Goal: Task Accomplishment & Management: Manage account settings

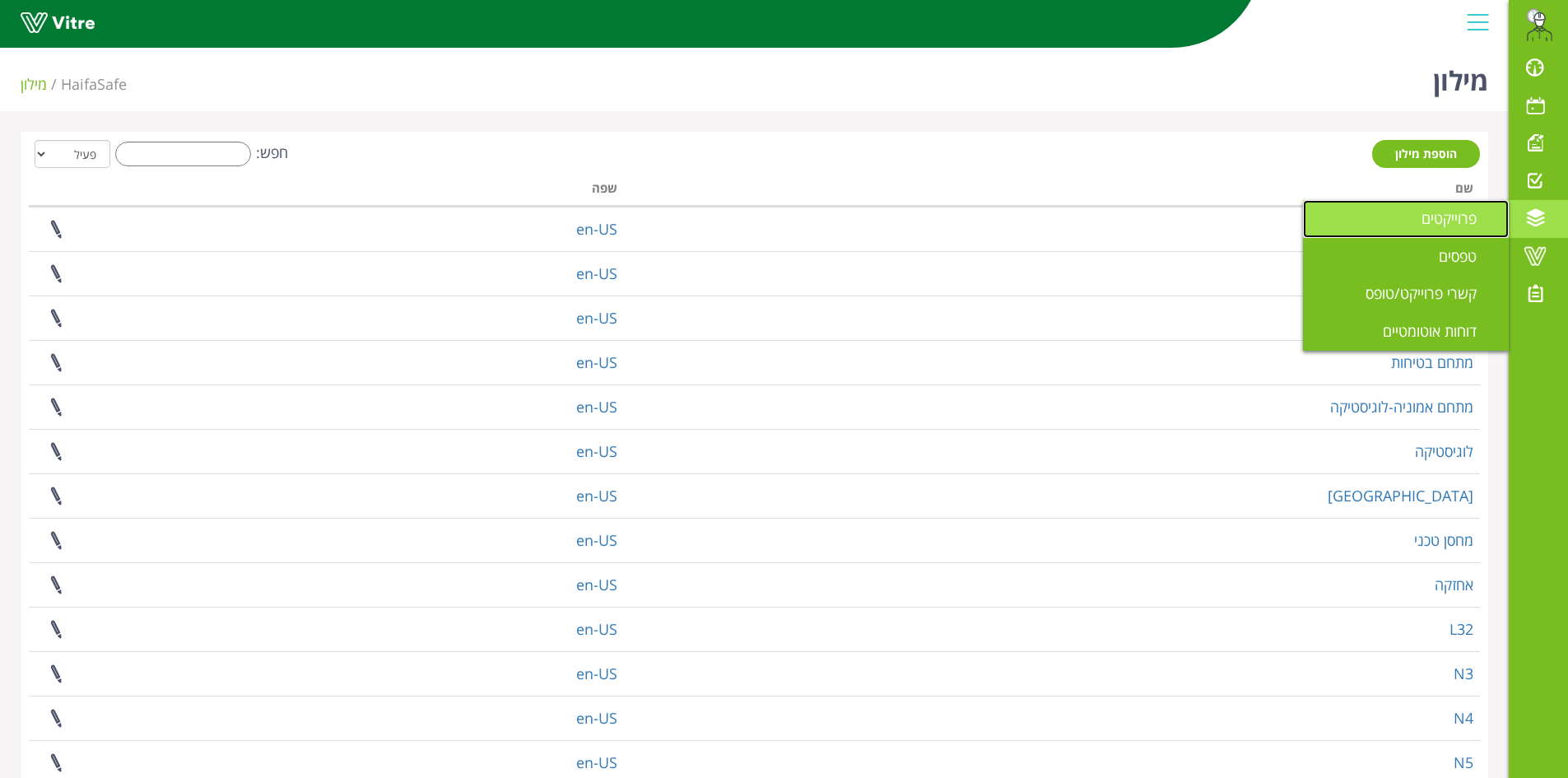
drag, startPoint x: 1485, startPoint y: 221, endPoint x: 1477, endPoint y: 221, distance: 8.0
click at [1484, 221] on span "פרוייקטים" at bounding box center [1459, 218] width 75 height 20
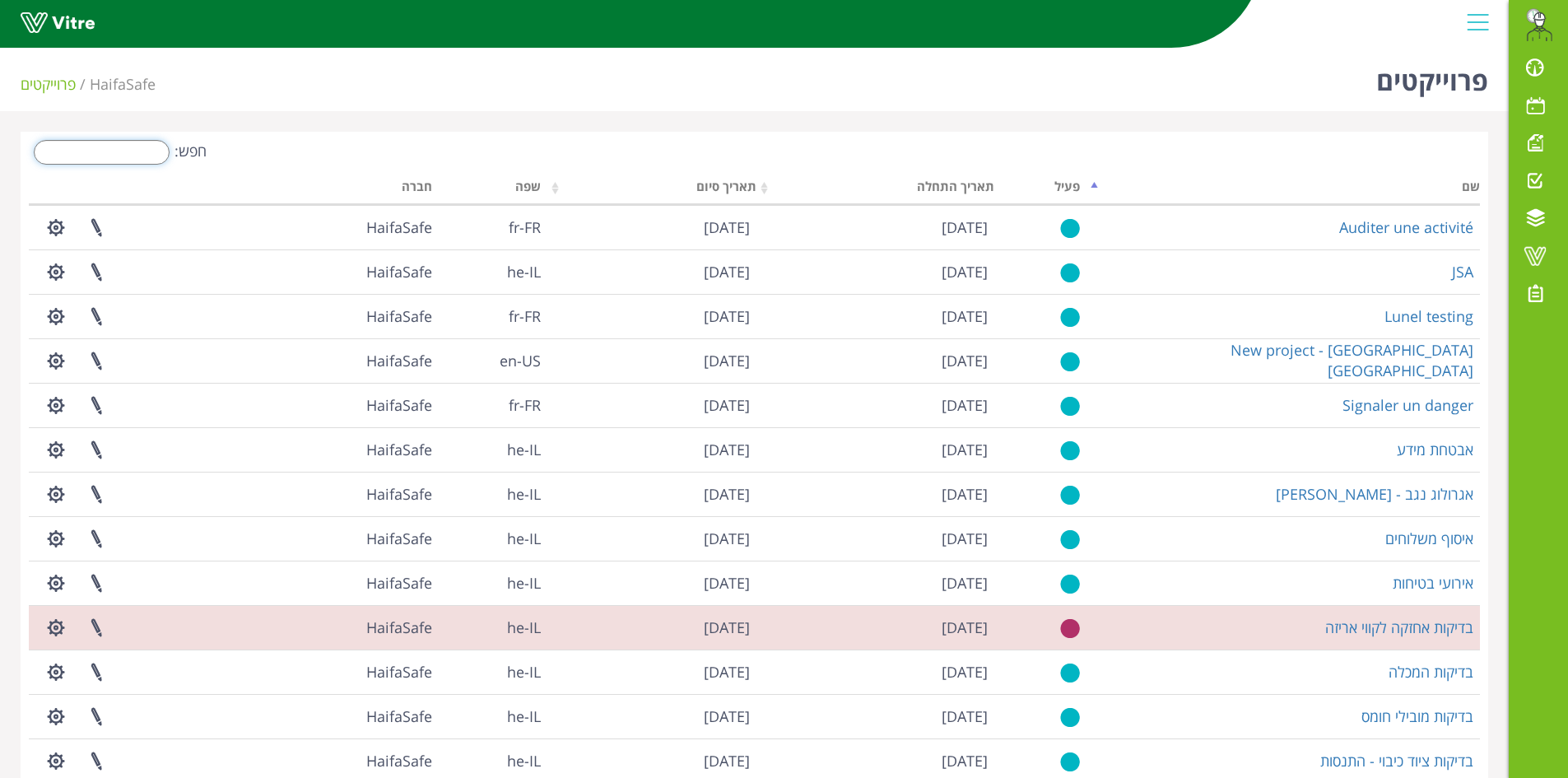
click at [132, 150] on input "חפש:" at bounding box center [101, 151] width 136 height 25
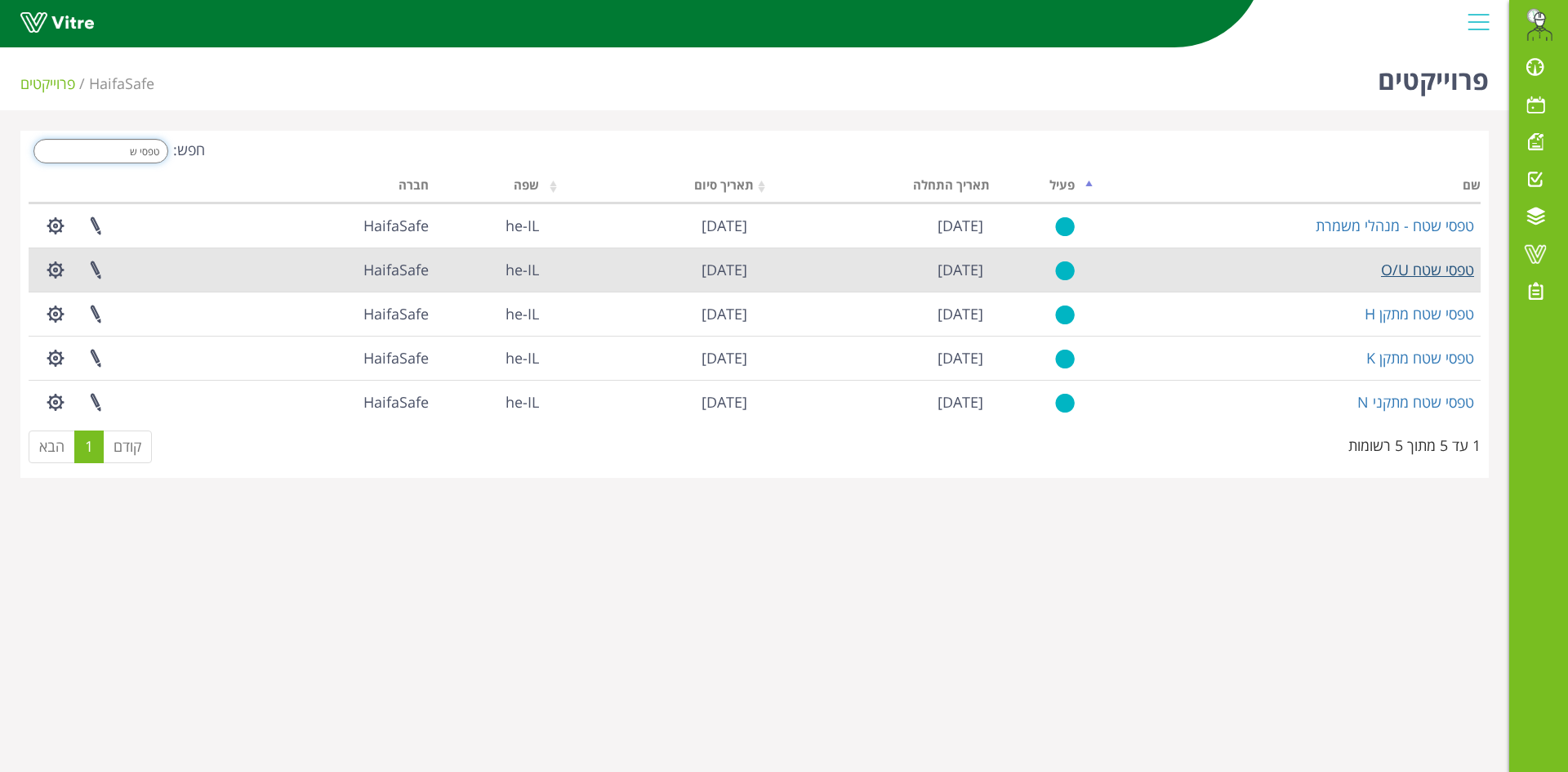
type input "טפסי ש"
click at [1409, 272] on link "טפסי שטח O/U" at bounding box center [1427, 269] width 93 height 20
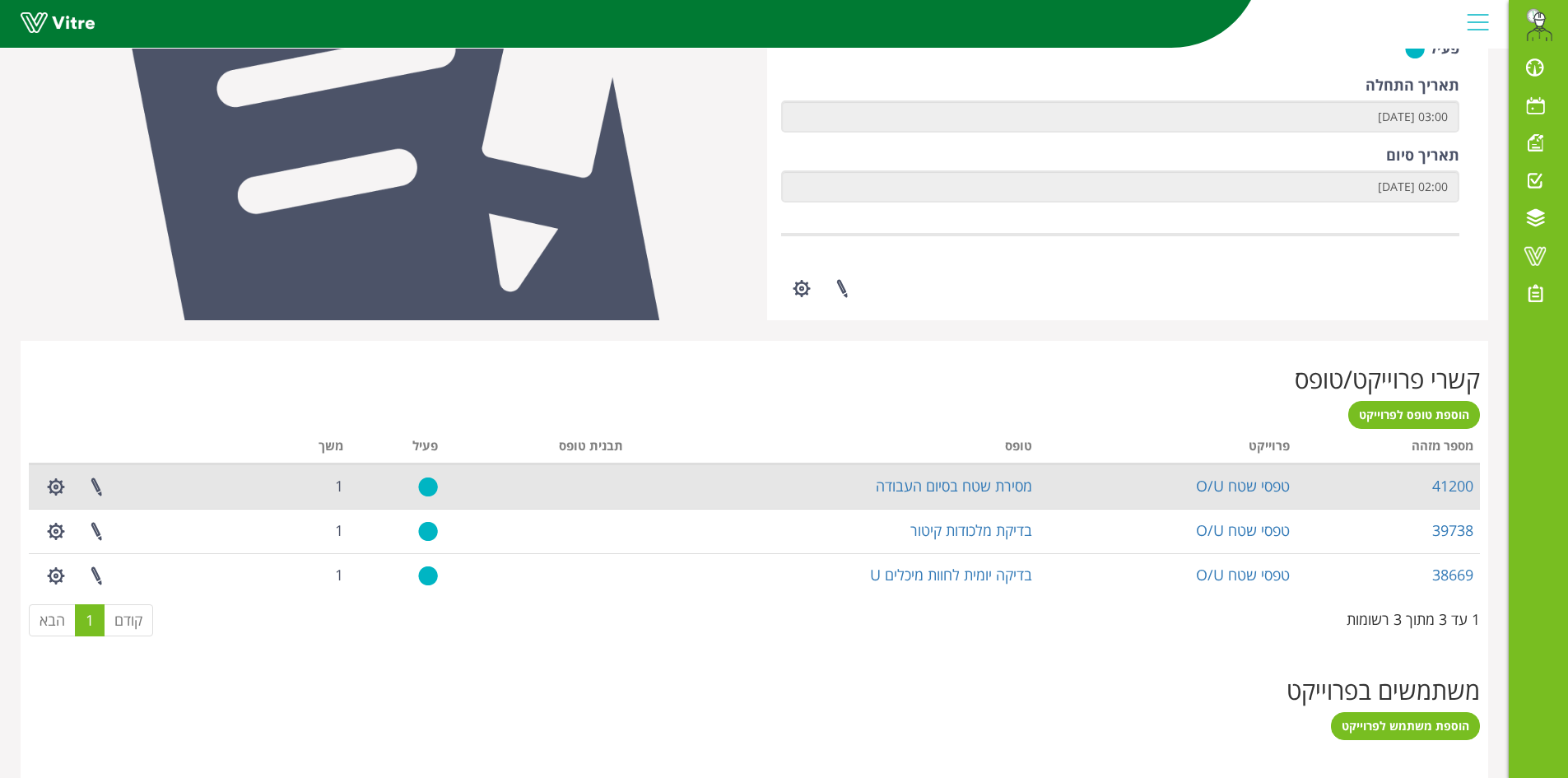
scroll to position [411, 0]
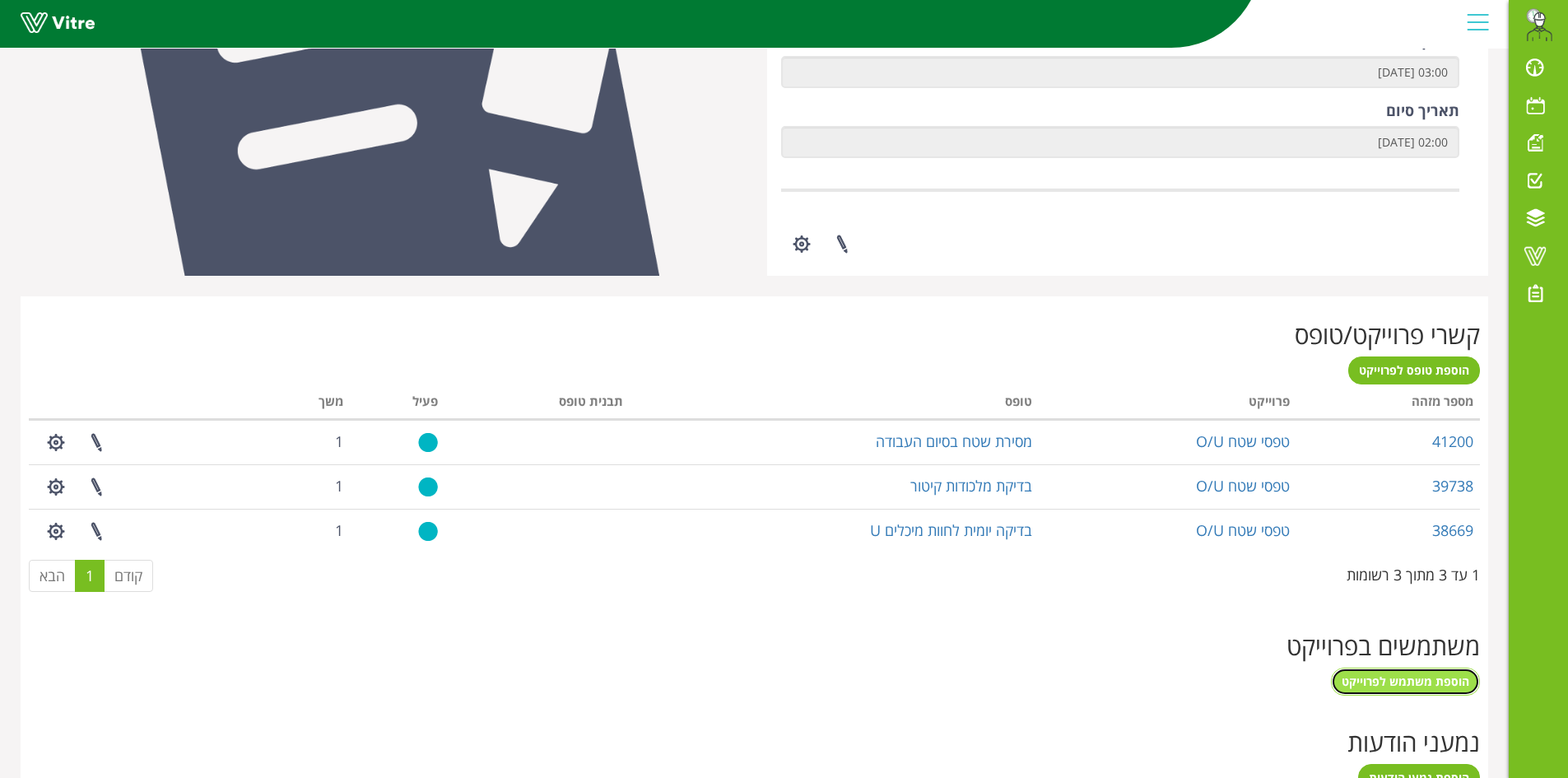
click at [1399, 687] on span "הוספת משתמש לפרוייקט" at bounding box center [1406, 681] width 128 height 16
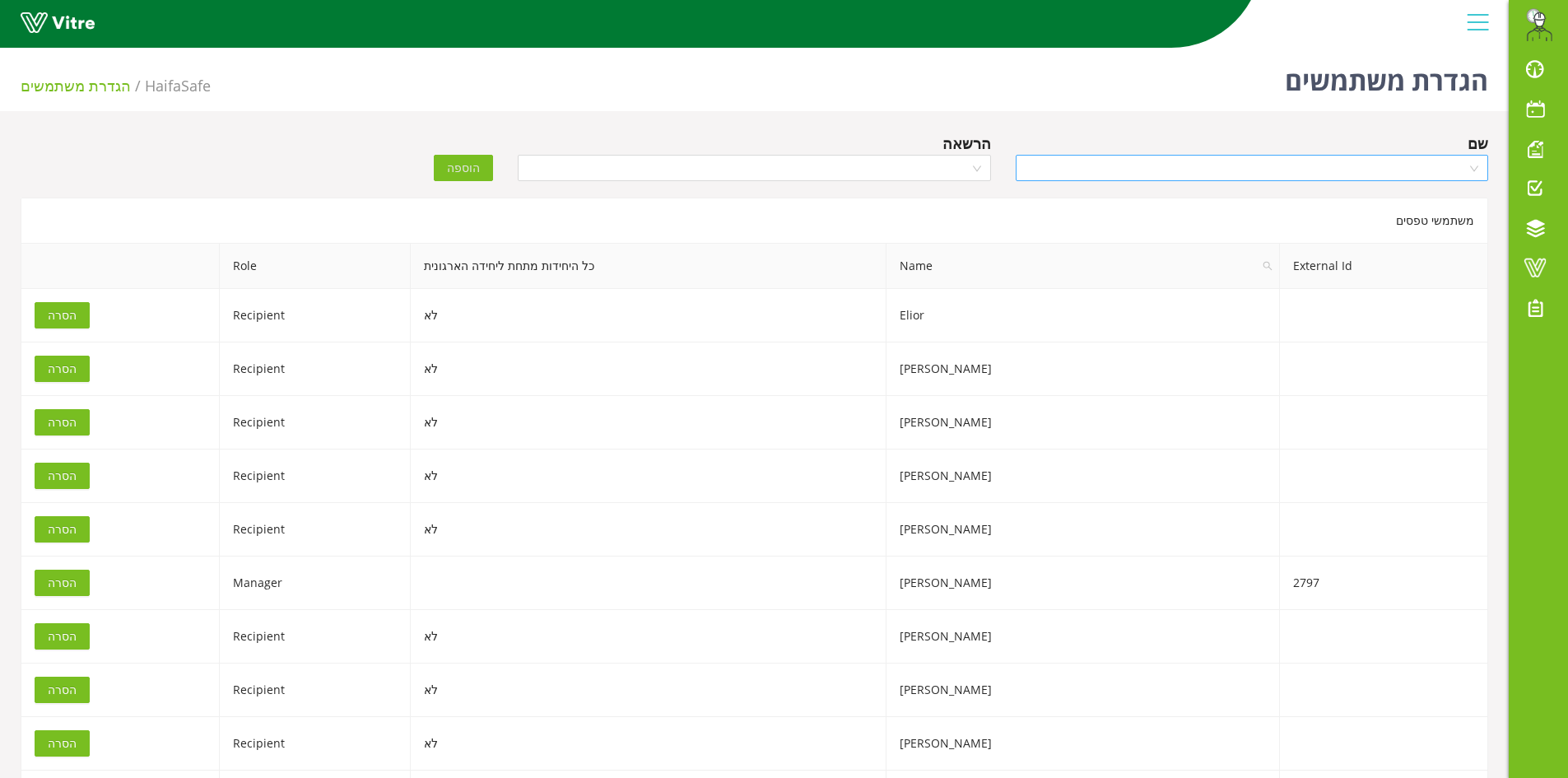
click at [1089, 169] on input "search" at bounding box center [1245, 167] width 441 height 25
type input "[PERSON_NAME]"
drag, startPoint x: 1161, startPoint y: 202, endPoint x: 1088, endPoint y: 196, distance: 73.2
click at [1160, 202] on div "עומרי סמסון" at bounding box center [1251, 201] width 452 height 18
click at [944, 160] on input "search" at bounding box center [748, 167] width 441 height 25
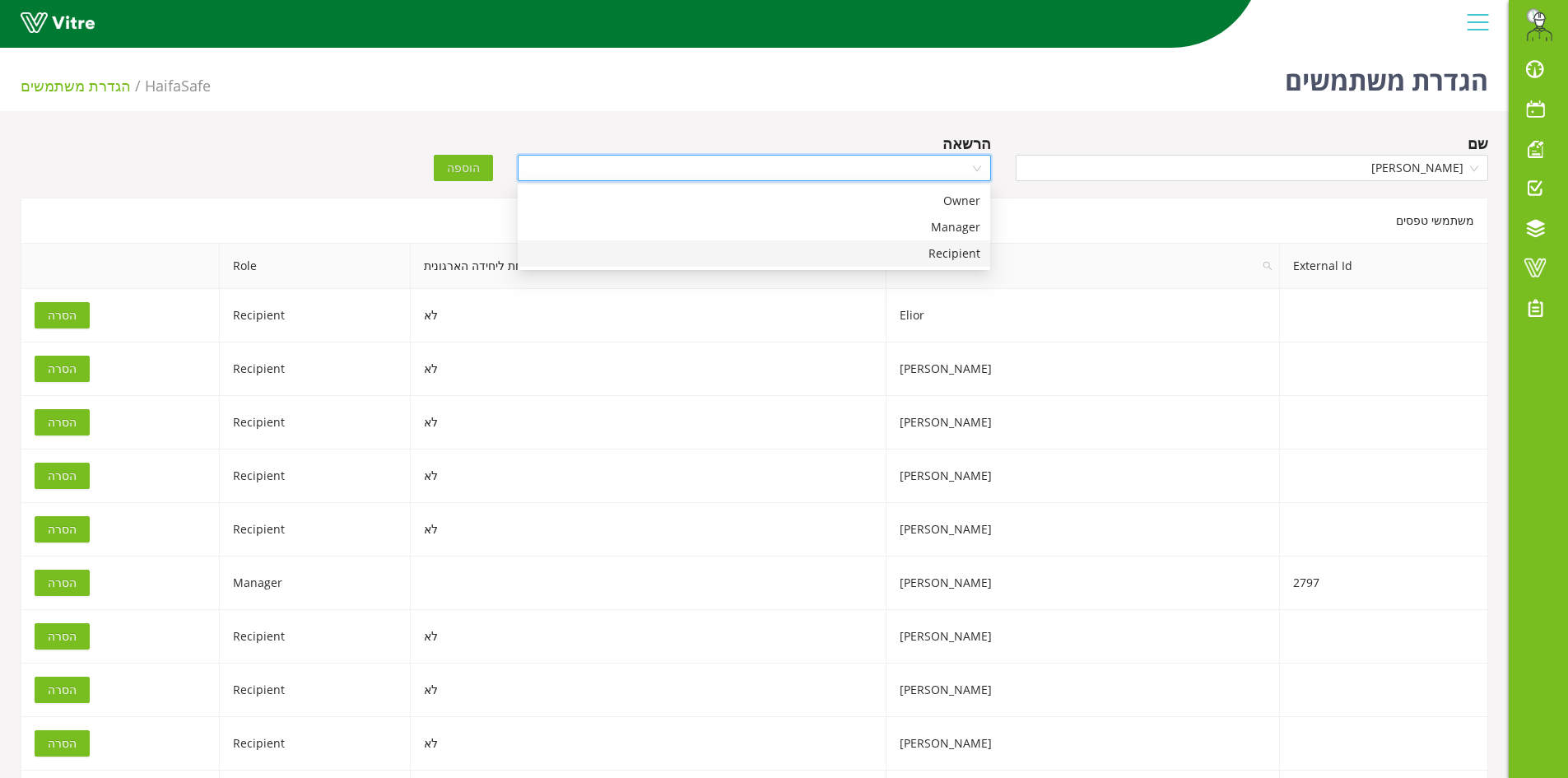
click at [935, 249] on div "Recipient" at bounding box center [754, 253] width 452 height 18
click at [467, 171] on span "הוספה" at bounding box center [462, 167] width 32 height 18
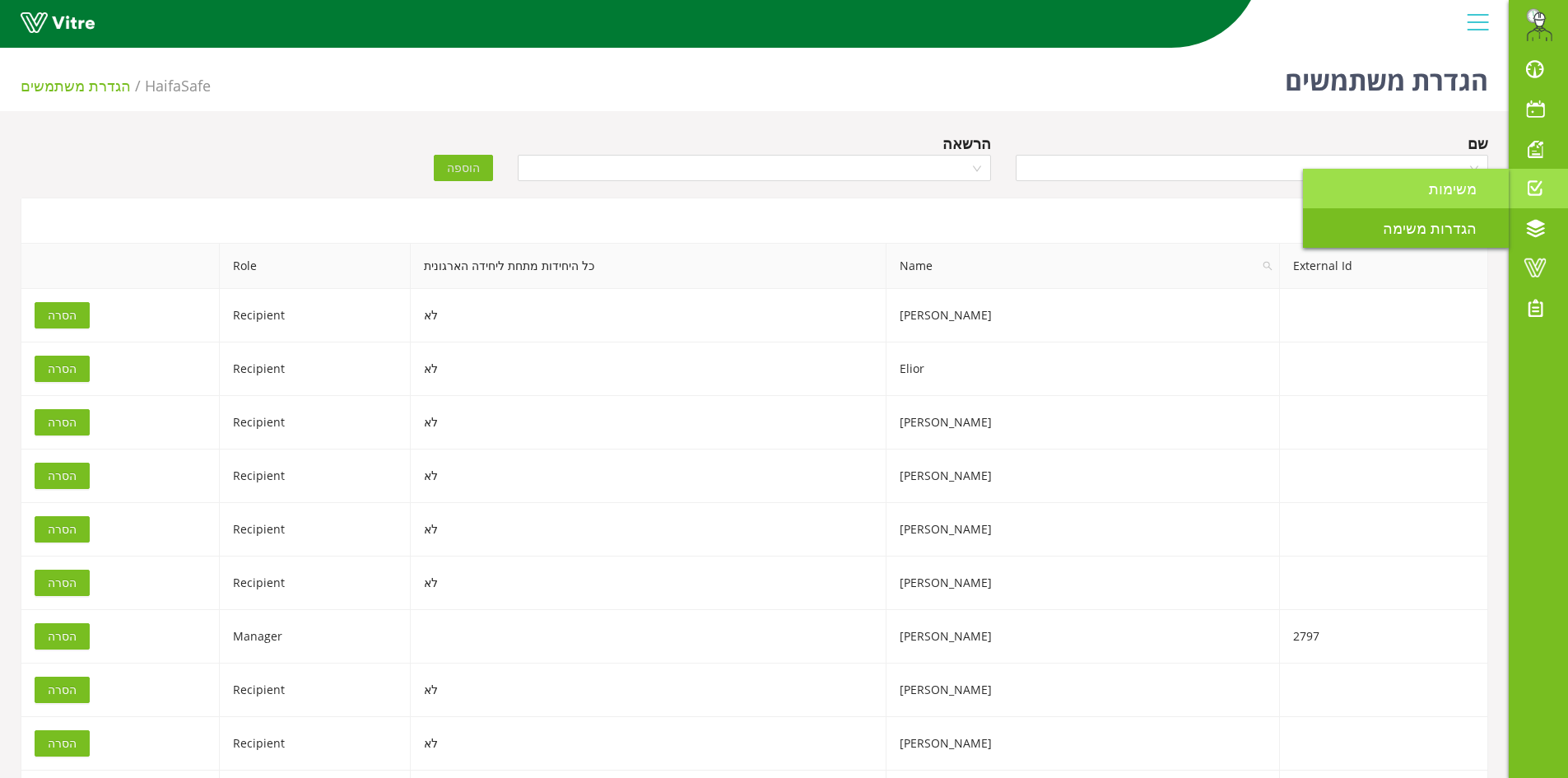
click at [1409, 193] on link "משימות" at bounding box center [1405, 189] width 206 height 39
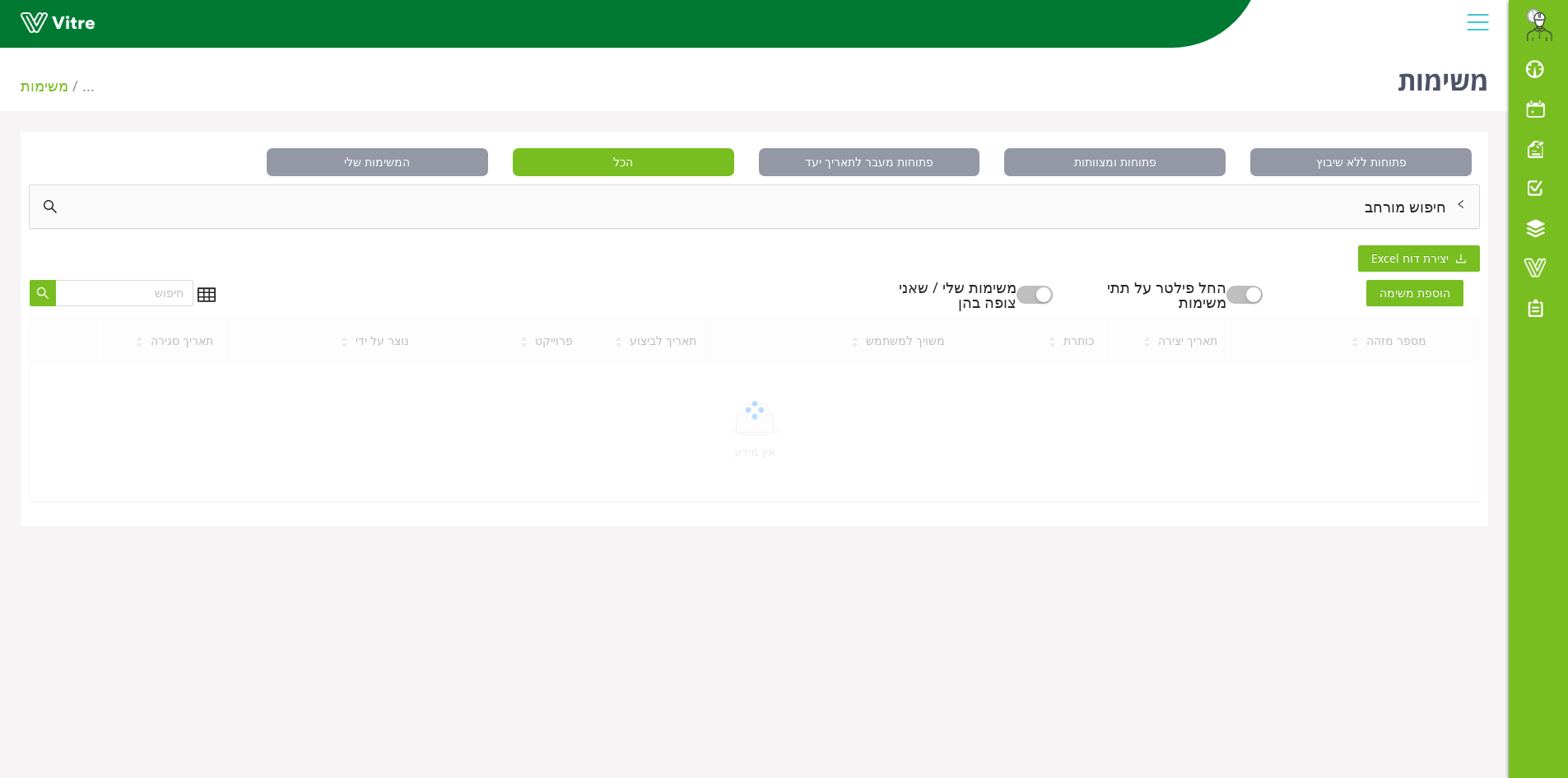
click at [1414, 205] on div "חיפוש מורחב" at bounding box center [754, 207] width 1449 height 43
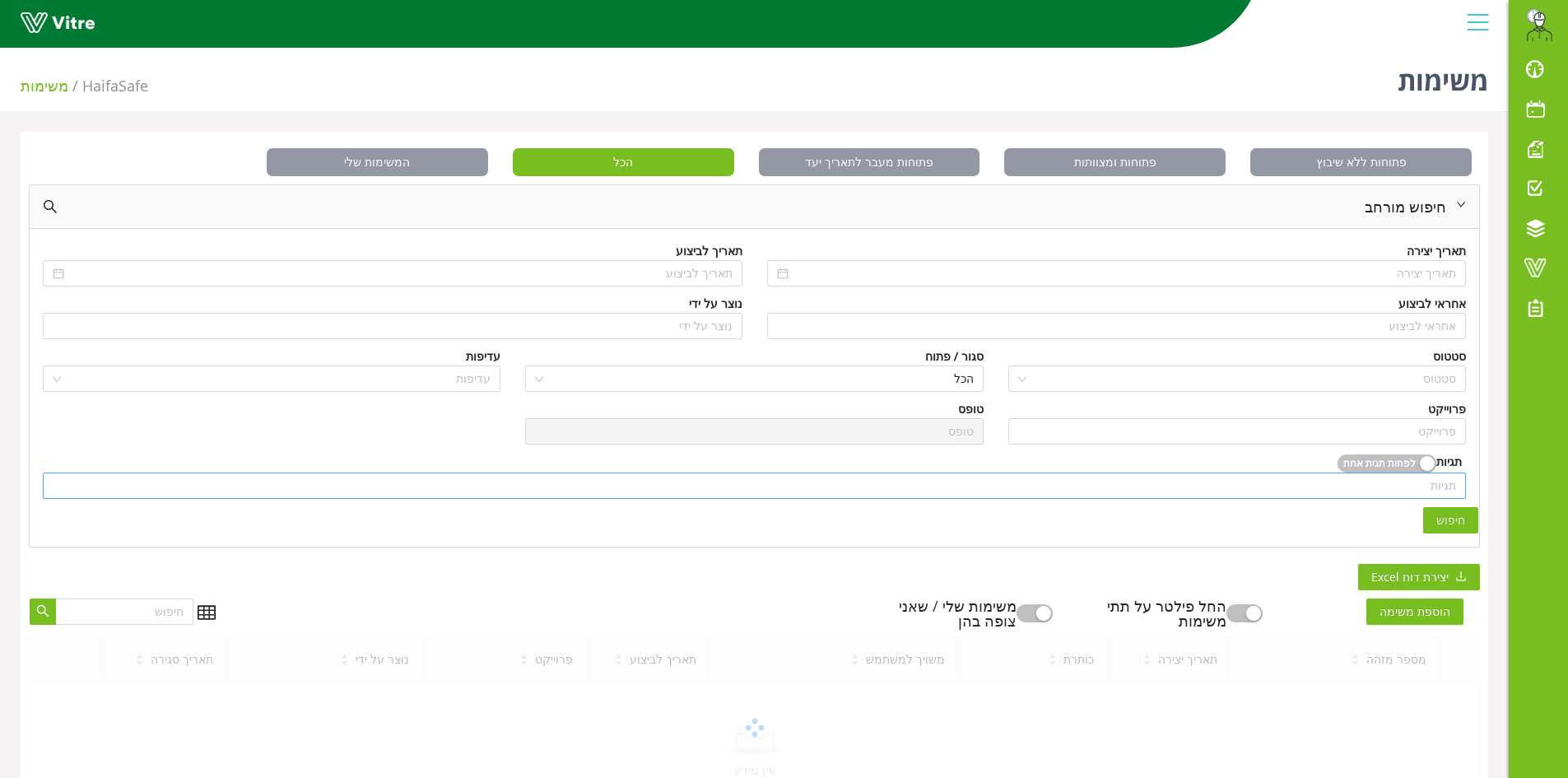
click at [1457, 492] on div "תגיות" at bounding box center [754, 485] width 1423 height 27
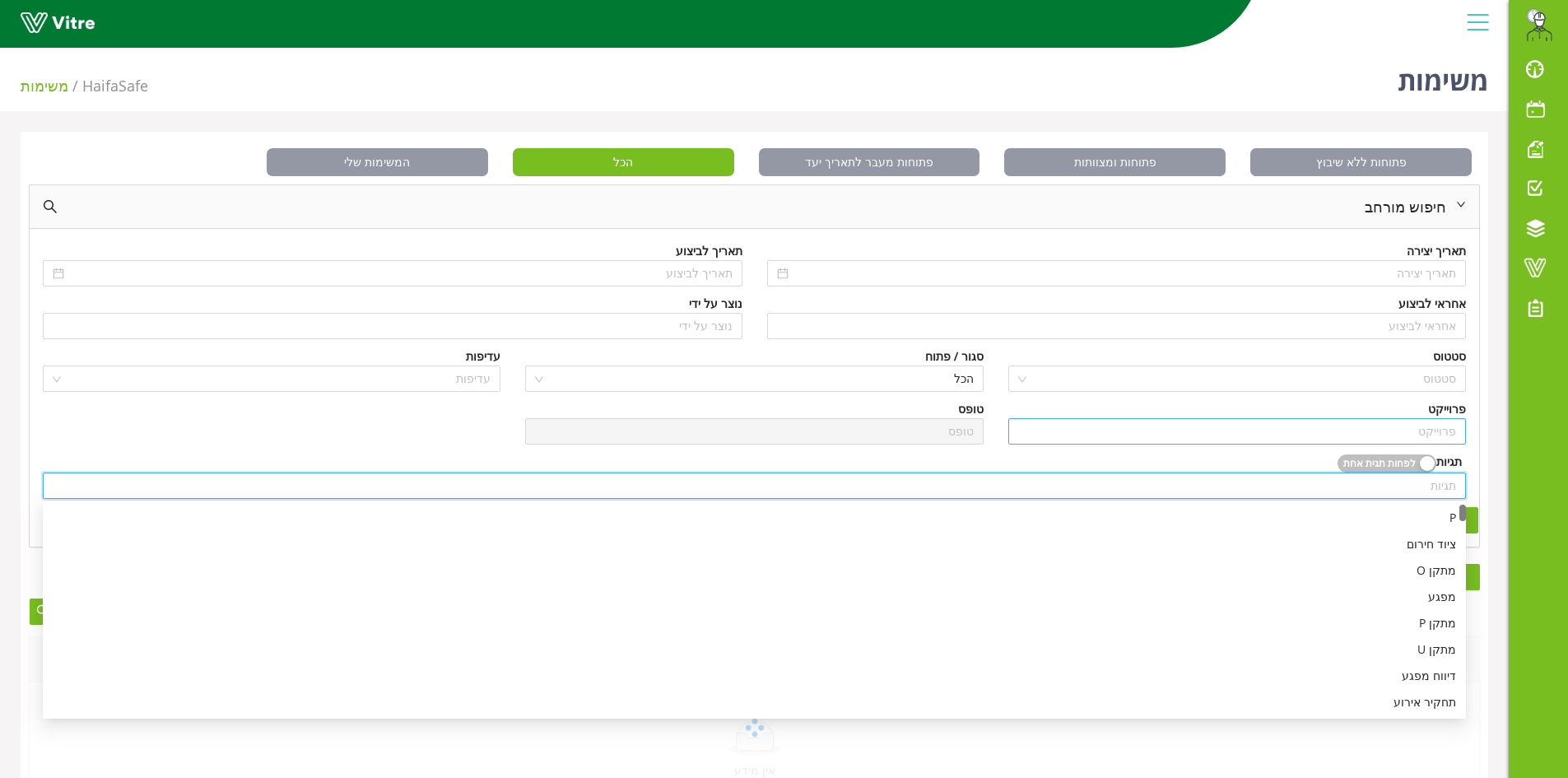
click at [1448, 429] on input "search" at bounding box center [1236, 431] width 438 height 25
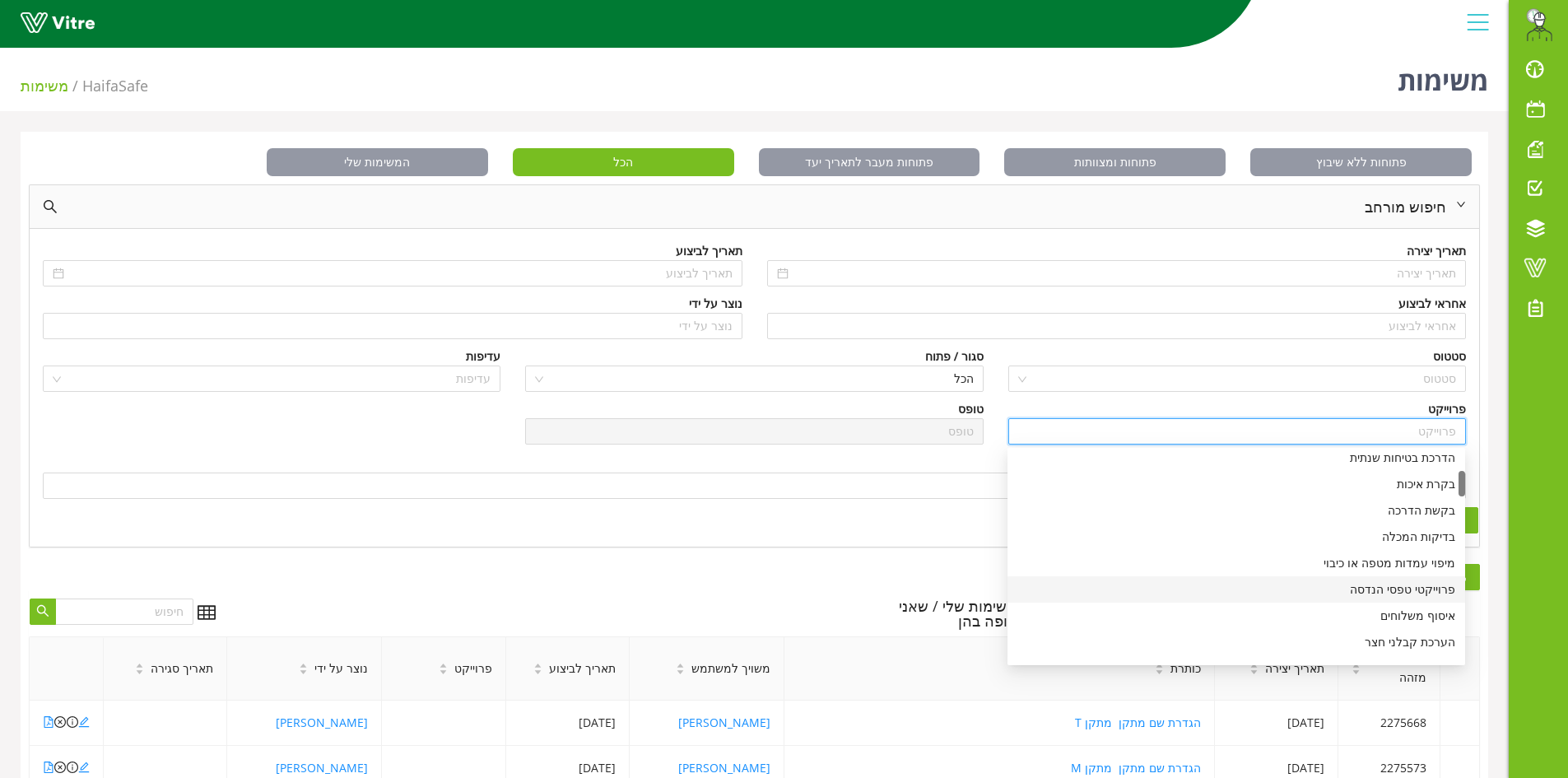
scroll to position [247, 0]
click at [1409, 583] on div "ביצוע LO-TO מכני" at bounding box center [1236, 585] width 438 height 18
type input "ביצוע LO-TO מכני"
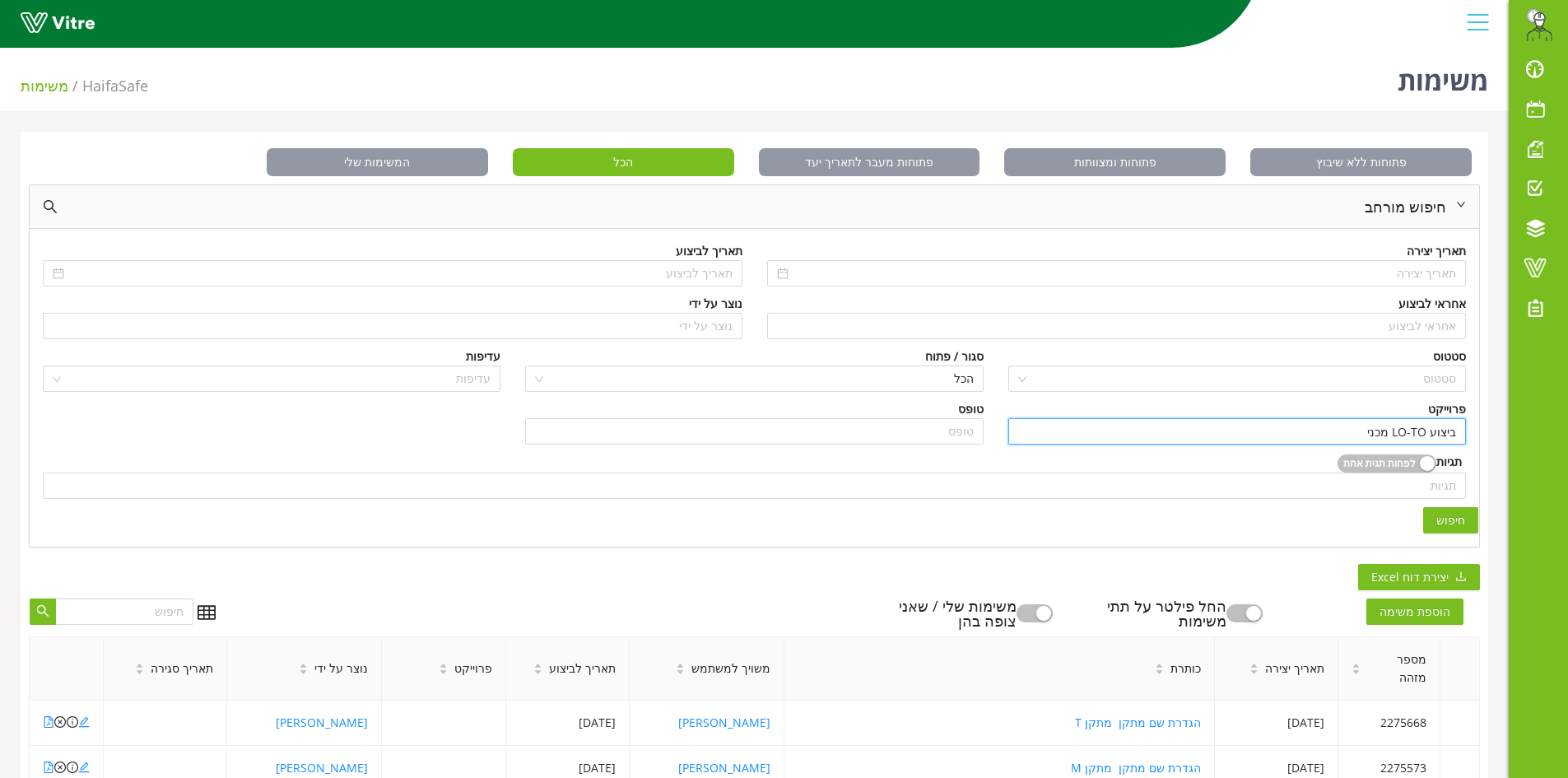
click at [1449, 521] on span "חיפוש" at bounding box center [1450, 520] width 29 height 18
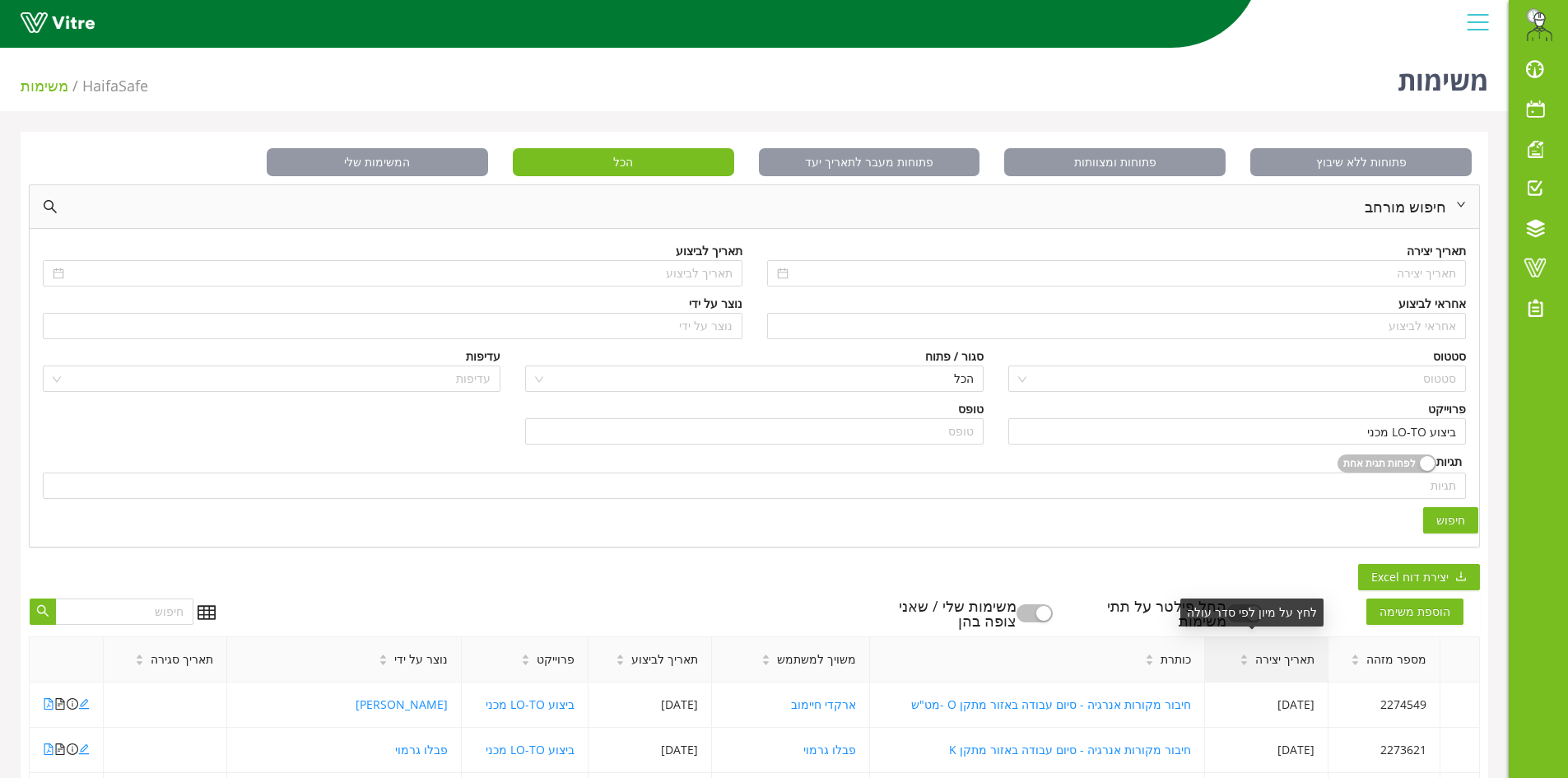
click at [1255, 657] on span "תאריך יצירה" at bounding box center [1285, 659] width 59 height 18
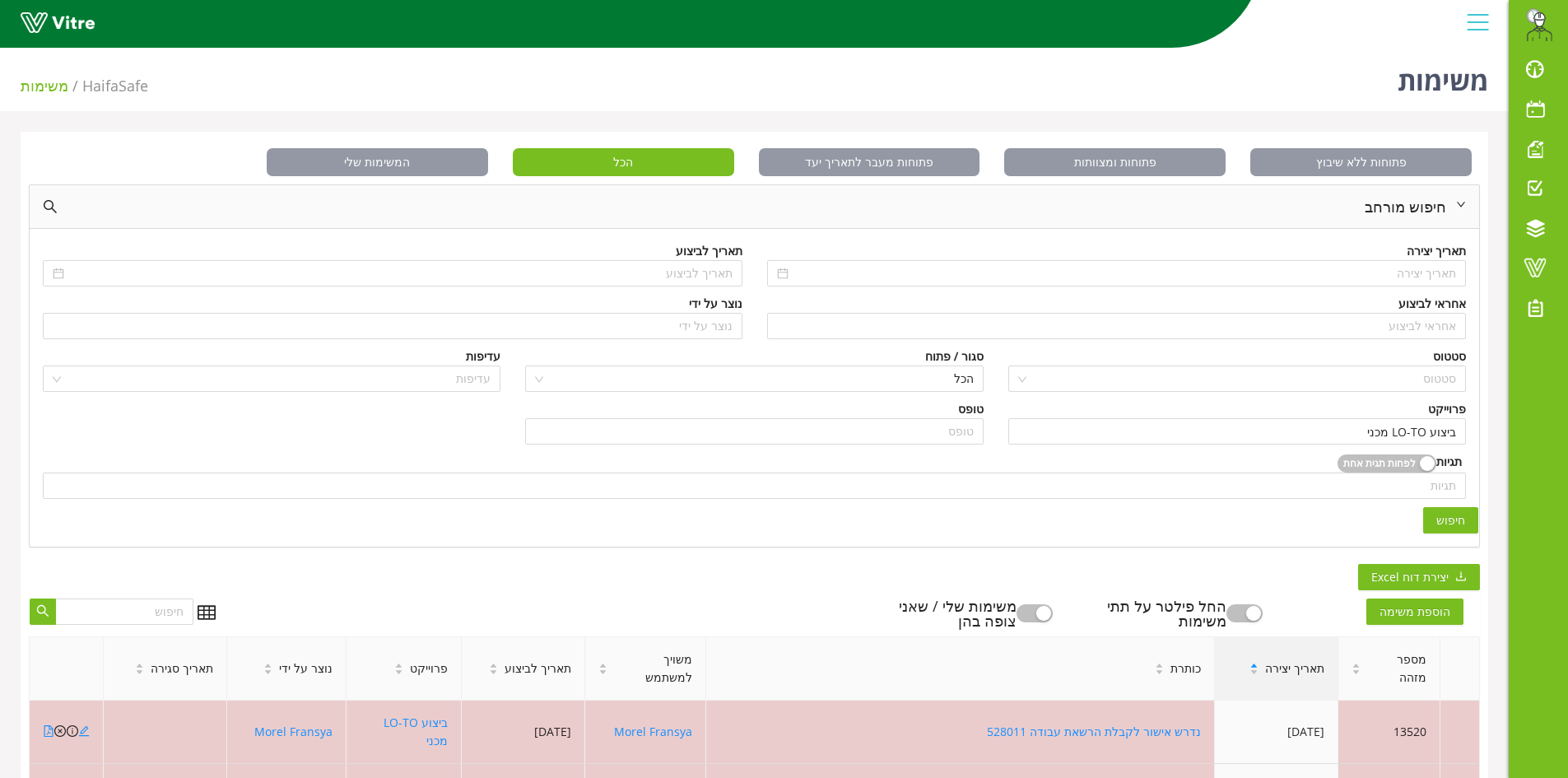
click at [1251, 657] on div "תאריך יצירה" at bounding box center [1287, 668] width 101 height 44
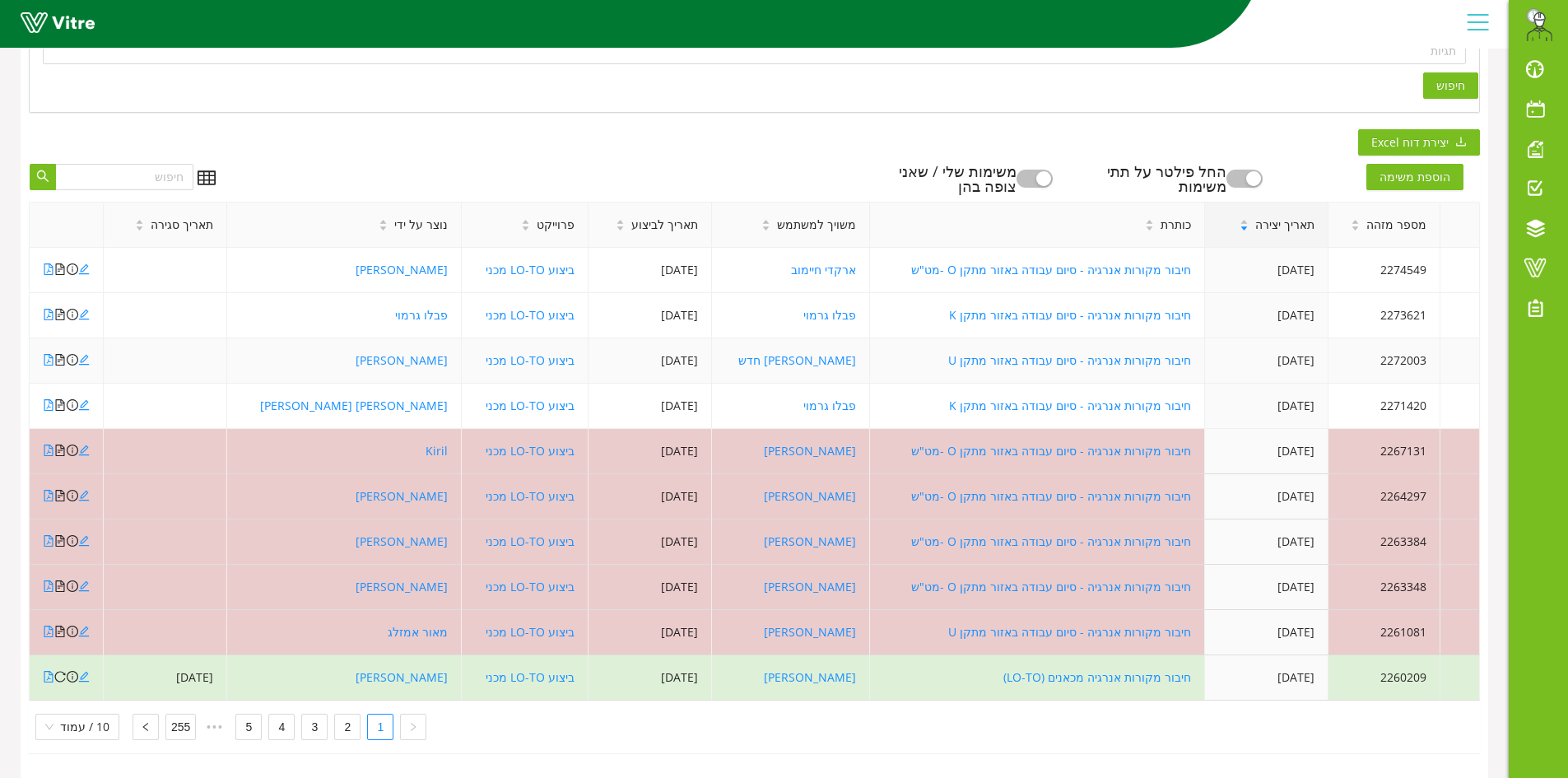
scroll to position [447, 0]
click at [349, 718] on link "2" at bounding box center [347, 726] width 25 height 25
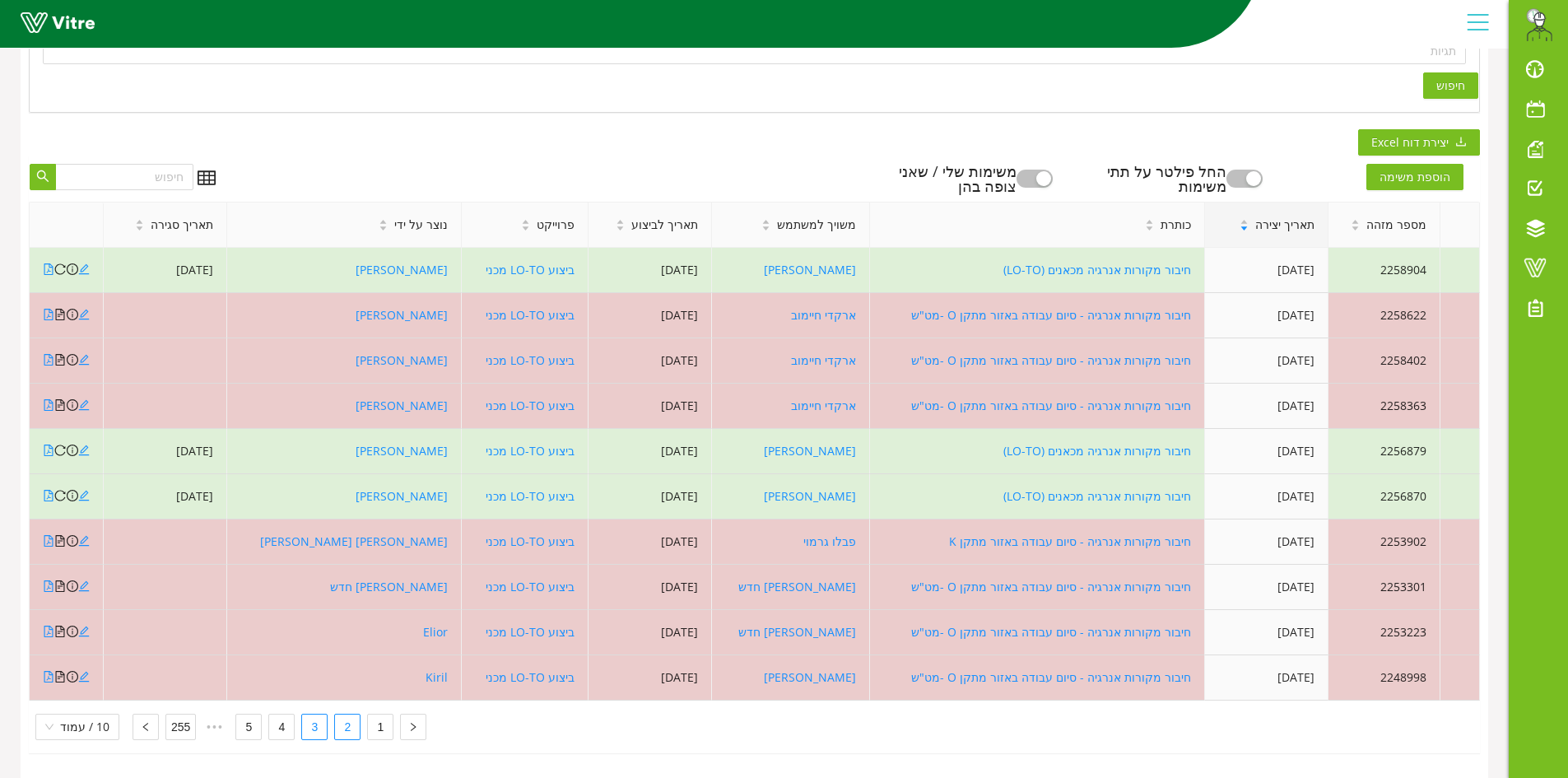
click at [307, 714] on link "3" at bounding box center [314, 726] width 25 height 25
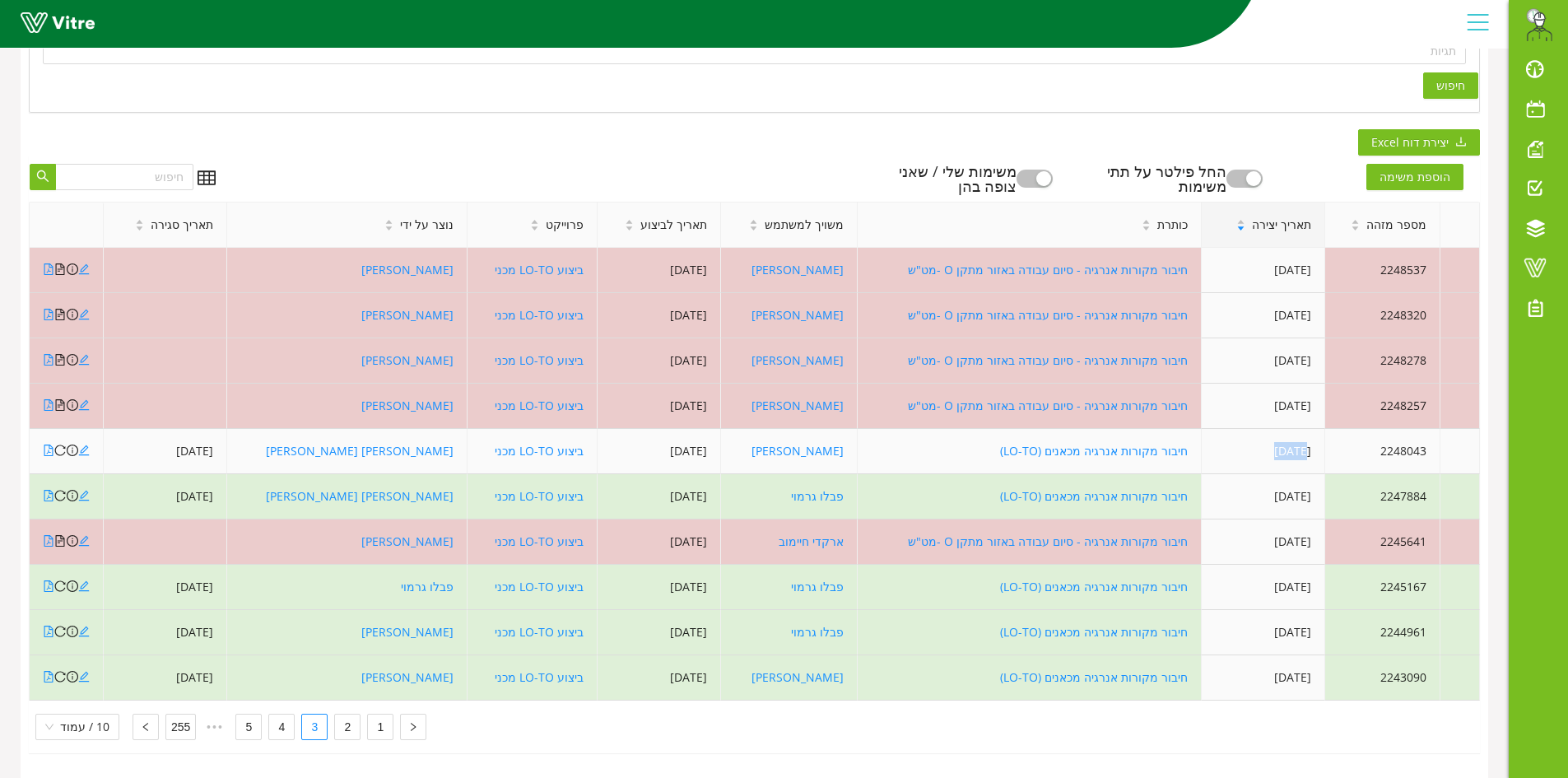
drag, startPoint x: 1235, startPoint y: 441, endPoint x: 1267, endPoint y: 442, distance: 32.0
click at [1267, 442] on td "[DATE]" at bounding box center [1263, 451] width 123 height 45
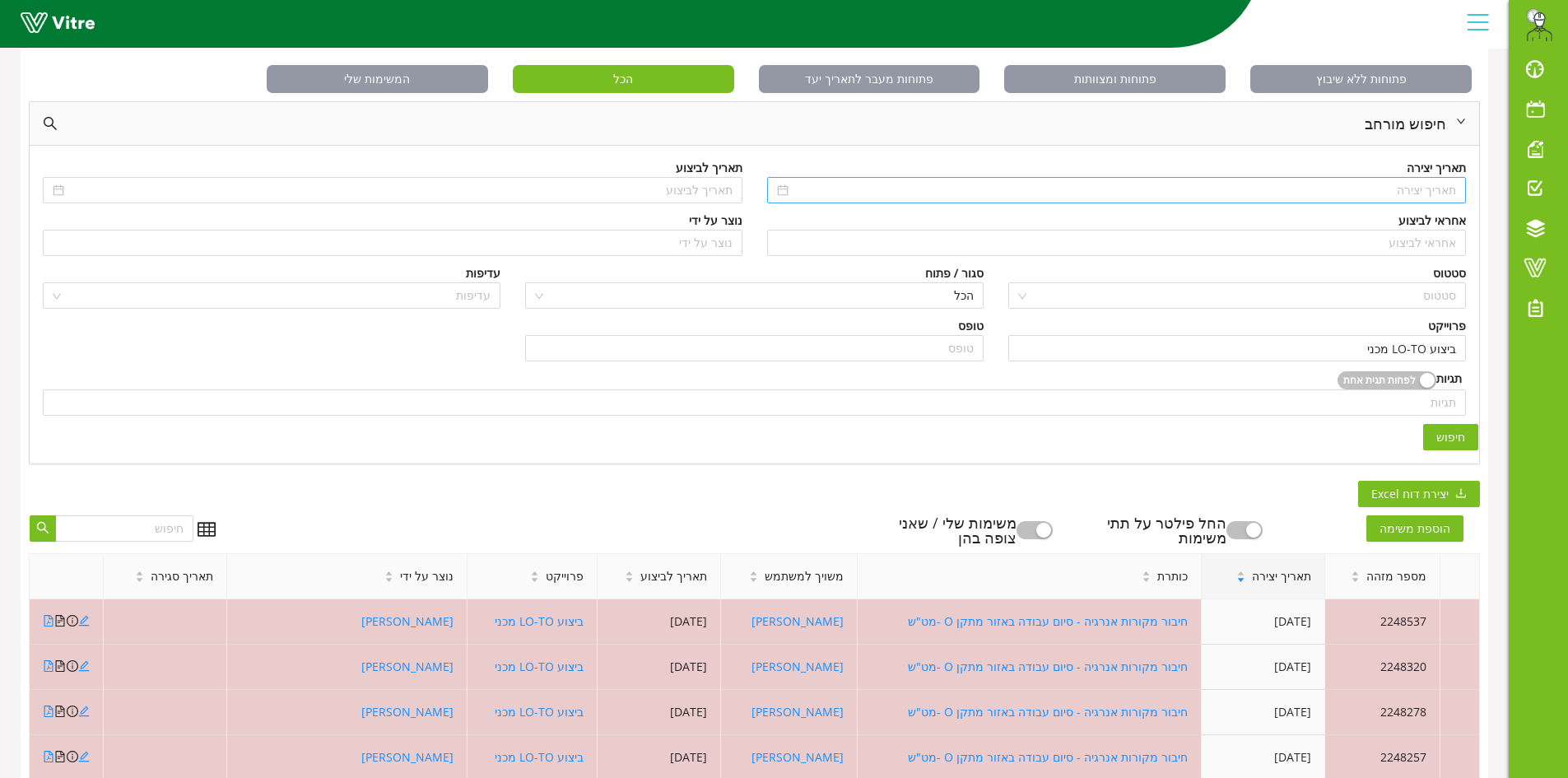
scroll to position [35, 0]
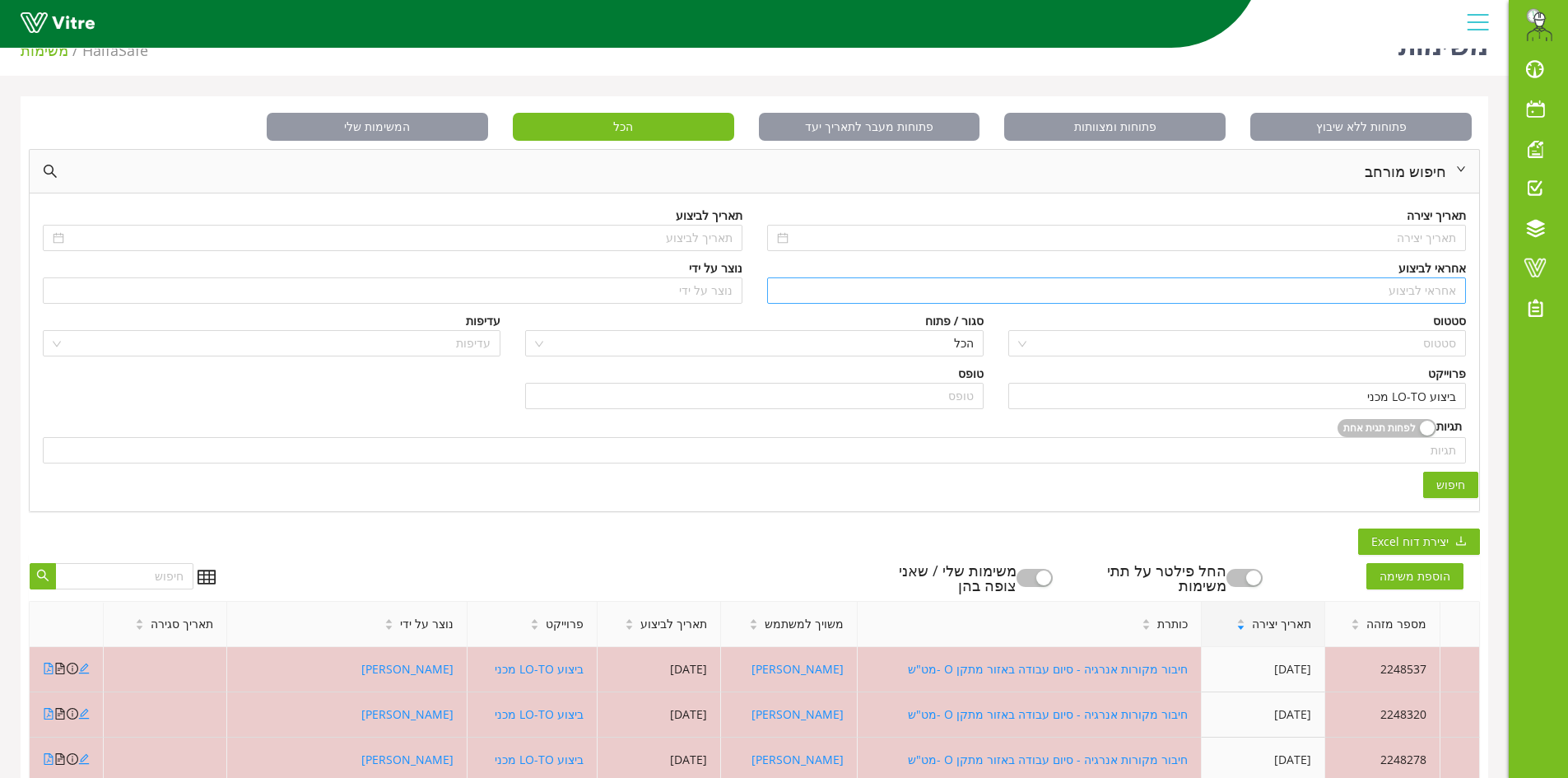
click at [1373, 293] on input "search" at bounding box center [1116, 290] width 680 height 25
type input "צ"
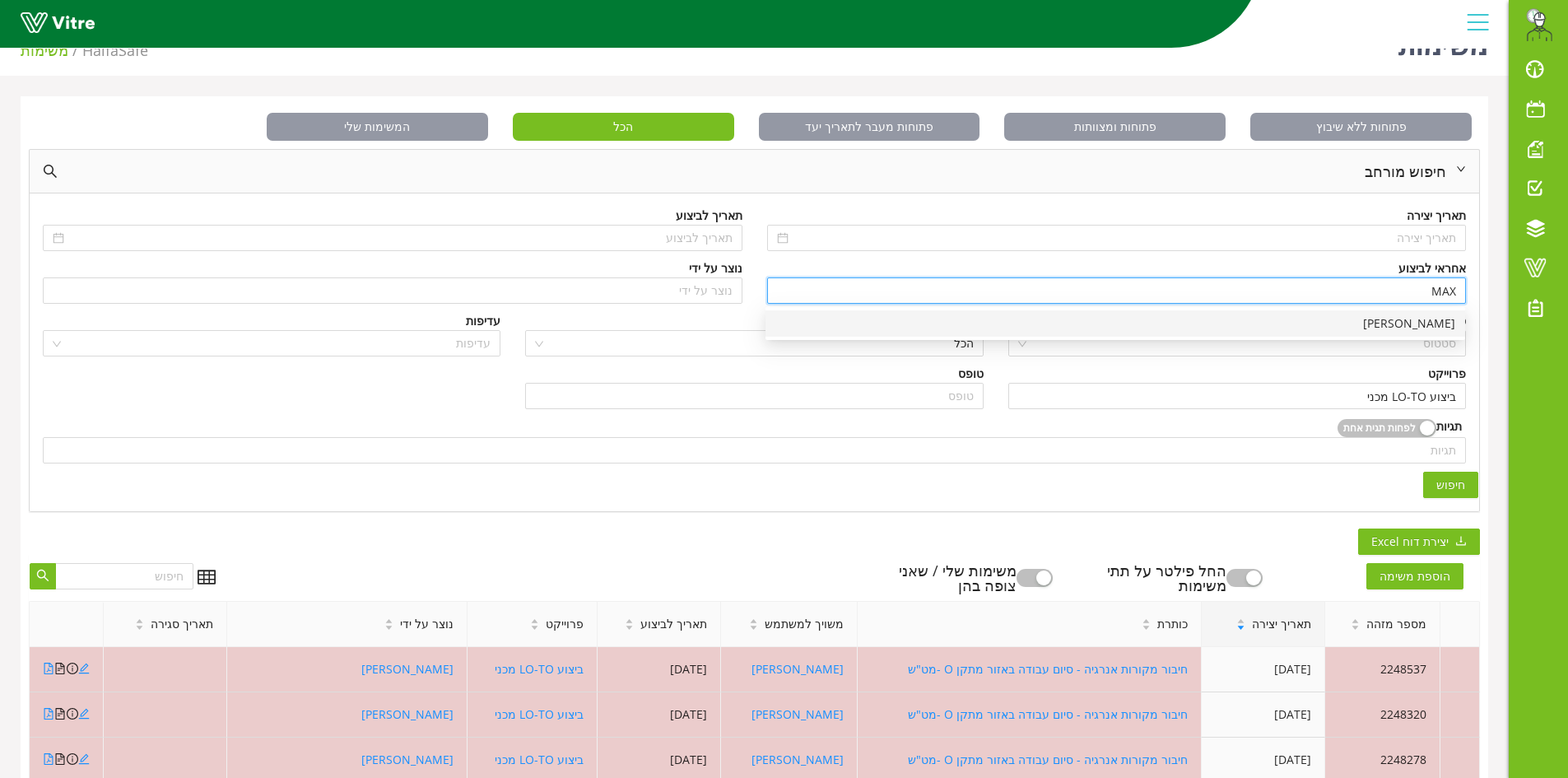
click at [1387, 328] on div "[PERSON_NAME]" at bounding box center [1115, 324] width 680 height 18
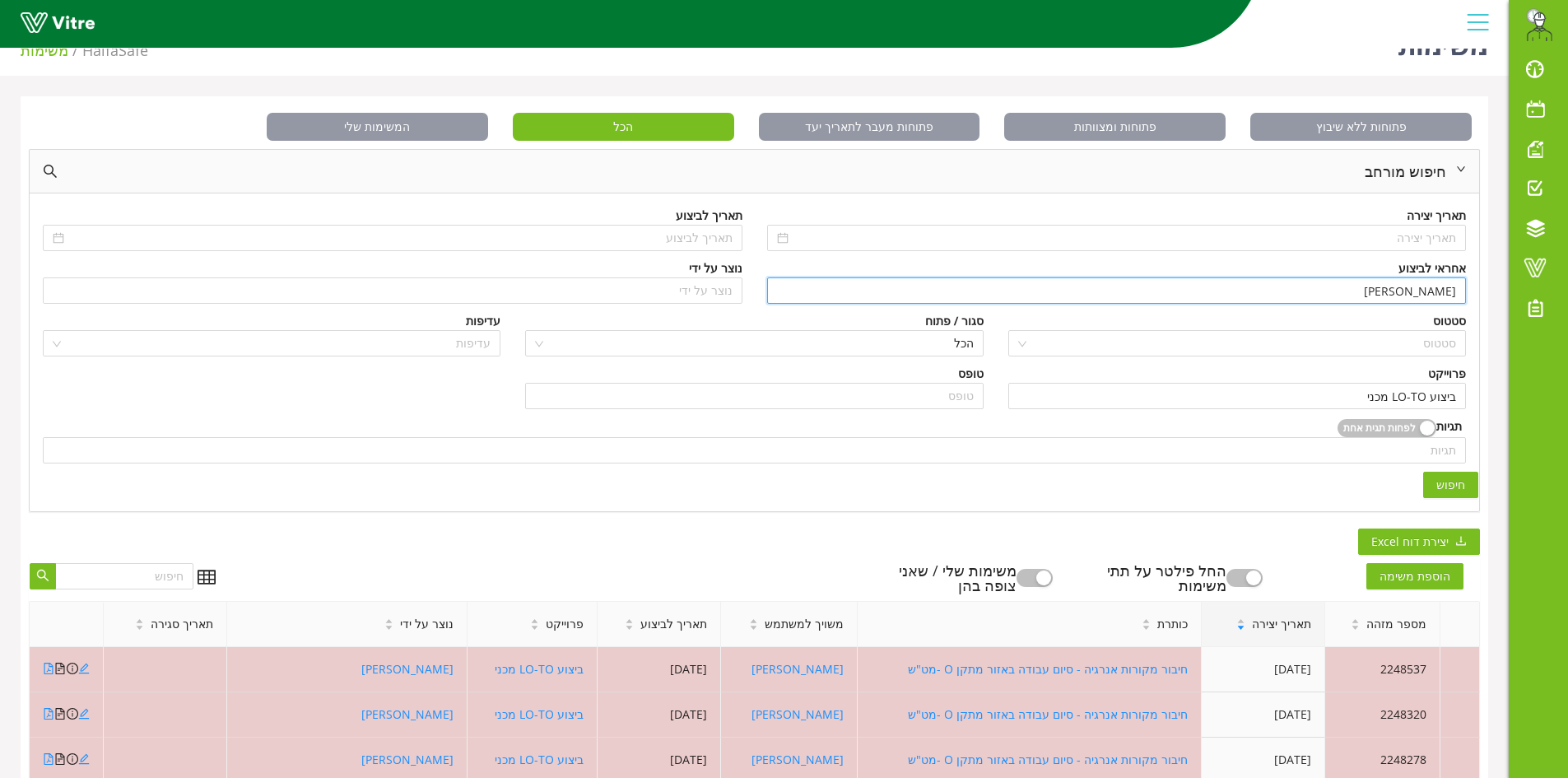
type input "[PERSON_NAME]"
click at [1446, 480] on span "חיפוש" at bounding box center [1450, 485] width 29 height 18
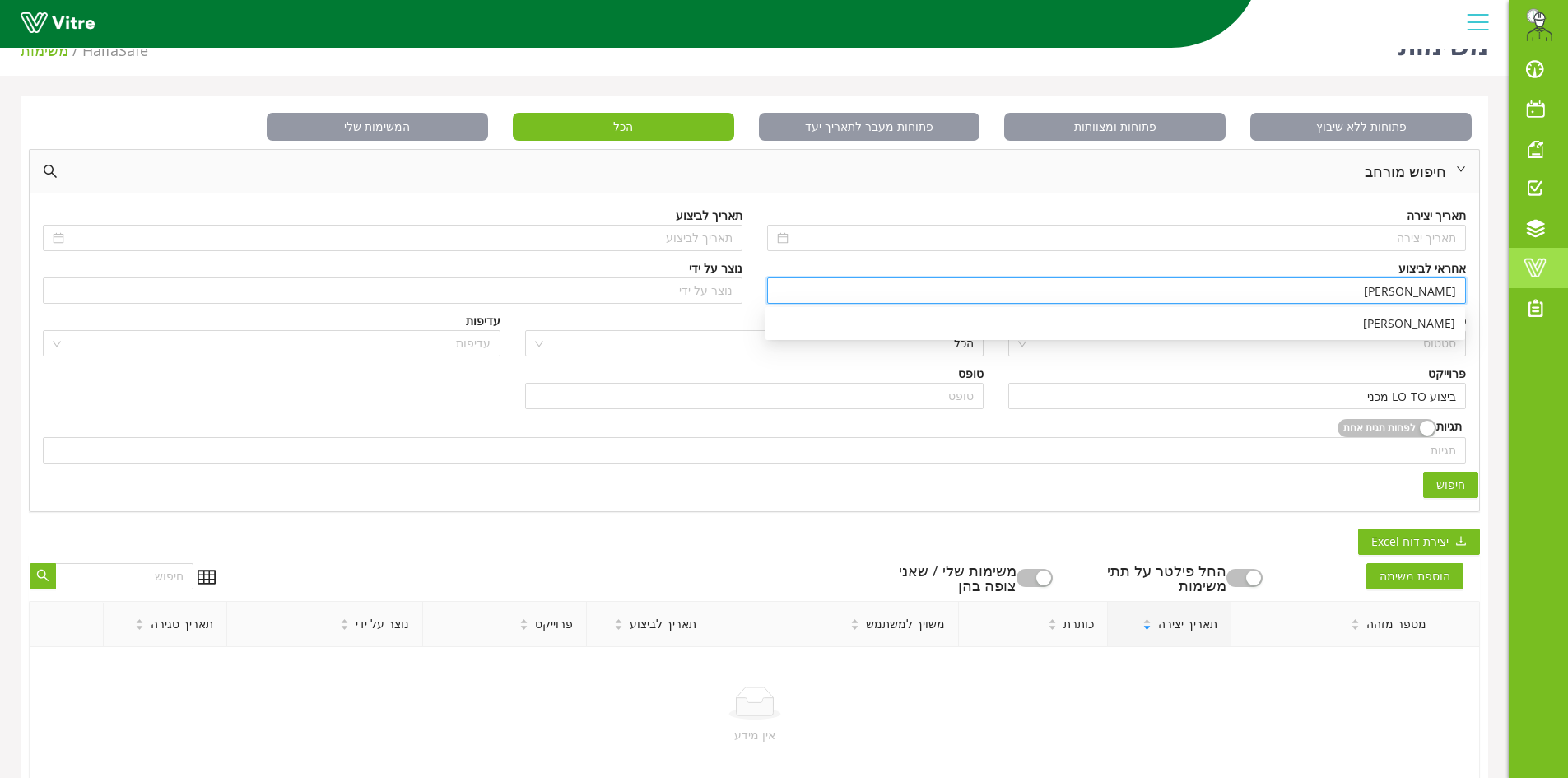
drag, startPoint x: 1369, startPoint y: 281, endPoint x: 1540, endPoint y: 283, distance: 171.0
click at [1540, 283] on div "[EMAIL_ADDRESS][DOMAIN_NAME] התראות והודעות לוח בקרה לוח שנה מענה על טופס משימו…" at bounding box center [784, 407] width 1568 height 804
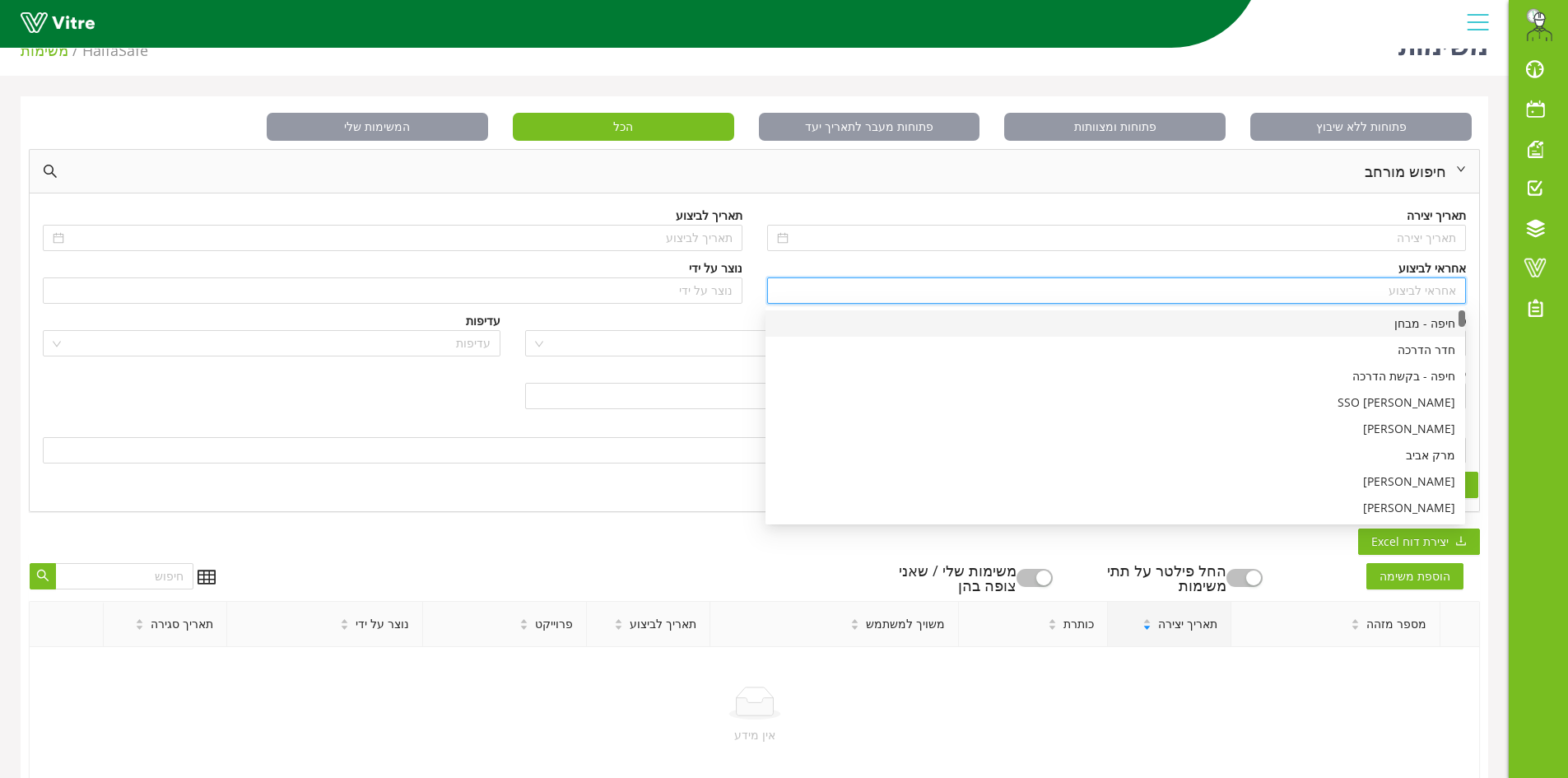
click at [1070, 265] on div "אחראי לביצוע" at bounding box center [1116, 269] width 699 height 18
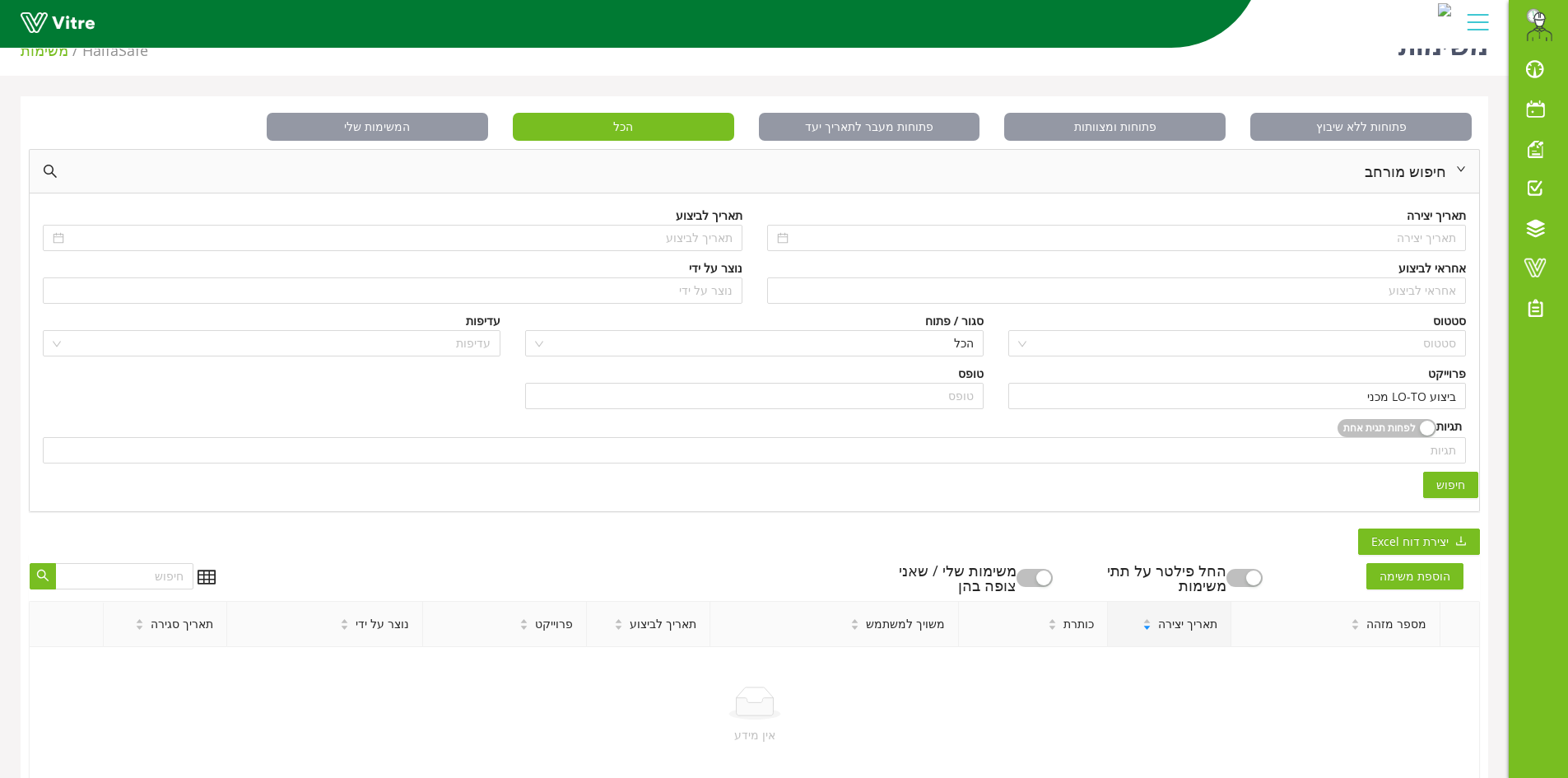
click at [1465, 485] on button "חיפוש" at bounding box center [1451, 484] width 55 height 27
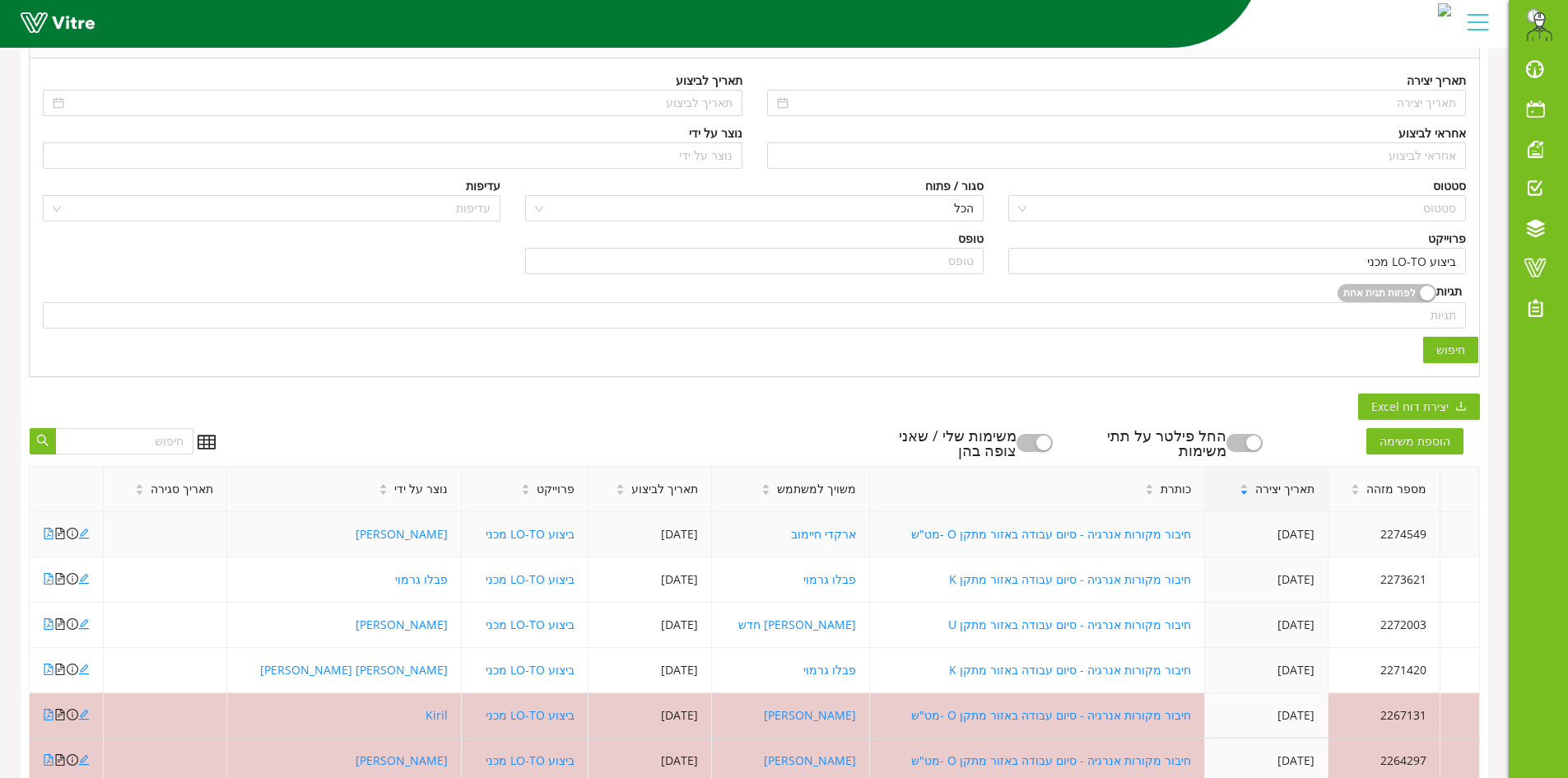
scroll to position [200, 0]
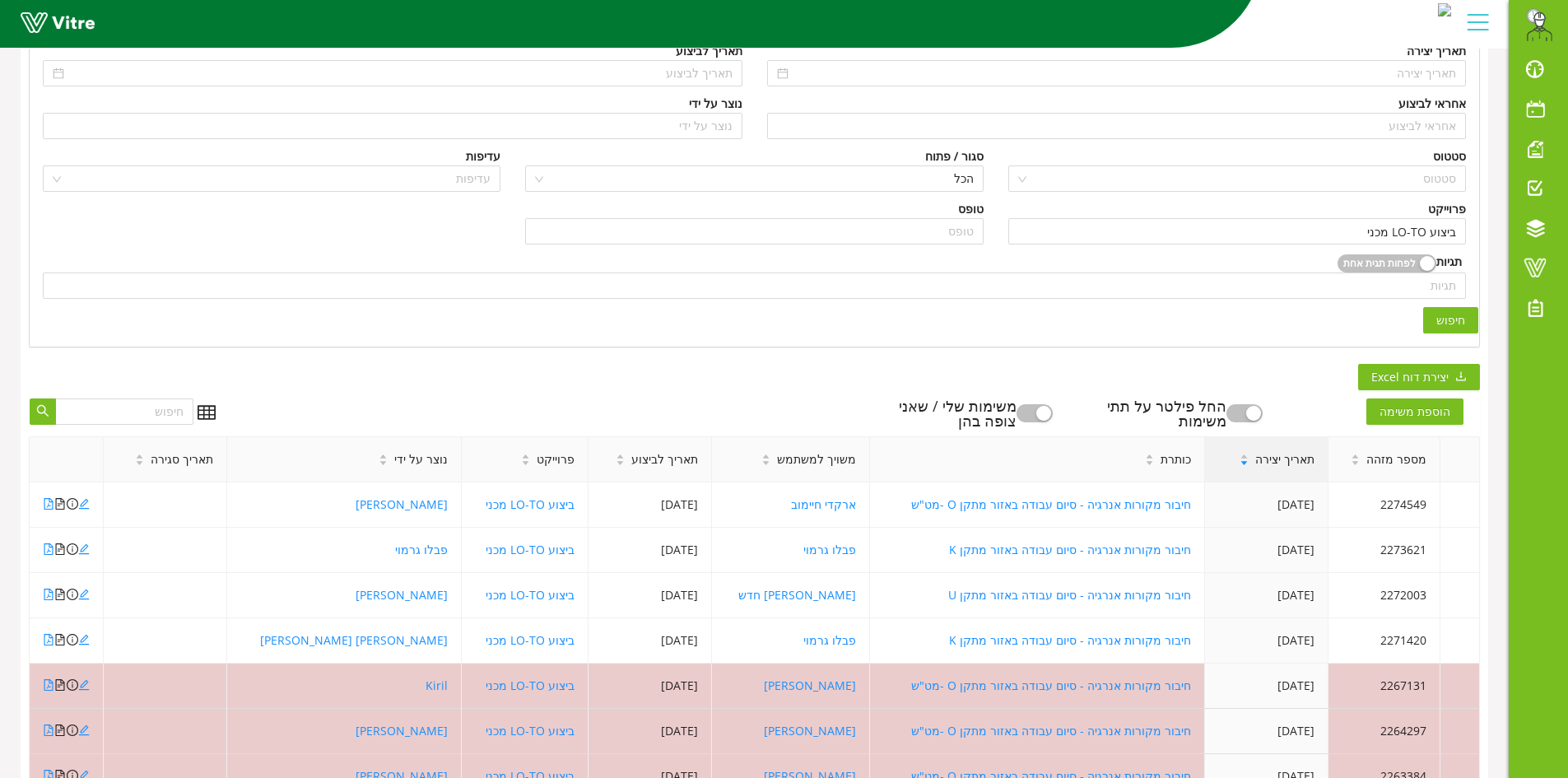
click at [1274, 473] on div "תאריך יצירה" at bounding box center [1277, 458] width 101 height 44
click at [1270, 465] on span "תאריך יצירה" at bounding box center [1285, 459] width 59 height 18
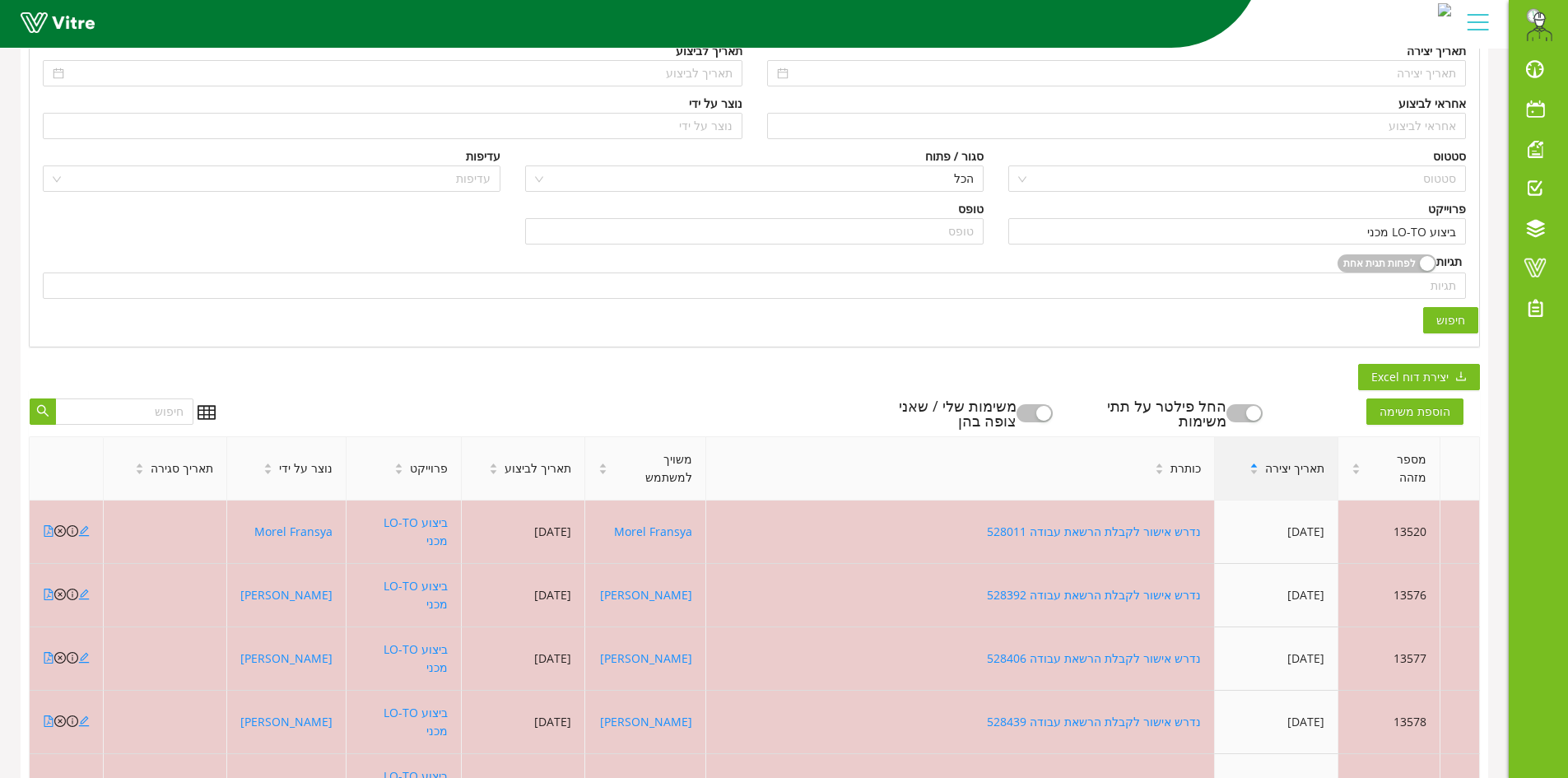
click at [1278, 460] on span "תאריך יצירה" at bounding box center [1295, 468] width 59 height 18
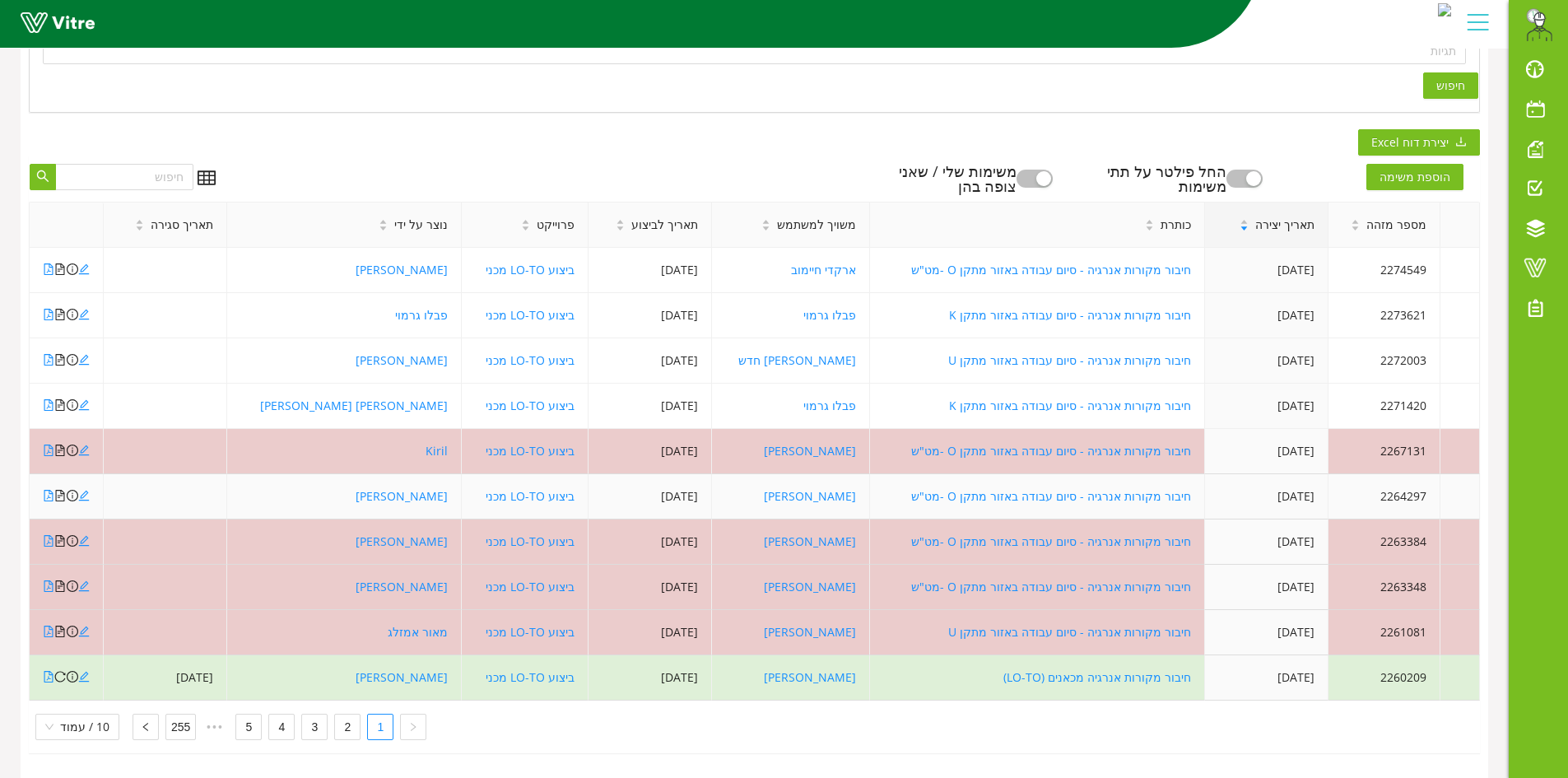
scroll to position [447, 0]
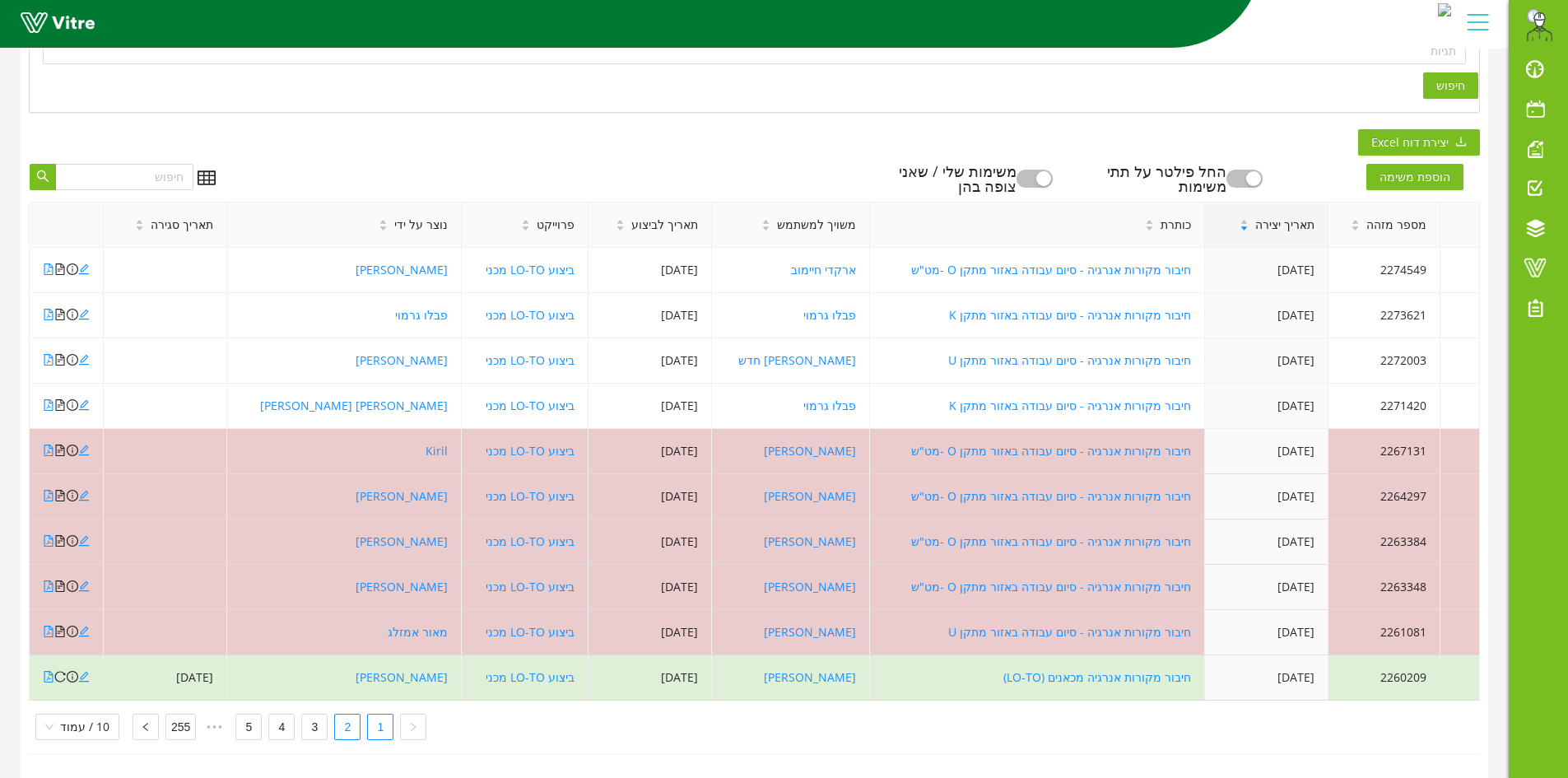
click at [341, 723] on link "2" at bounding box center [347, 726] width 25 height 25
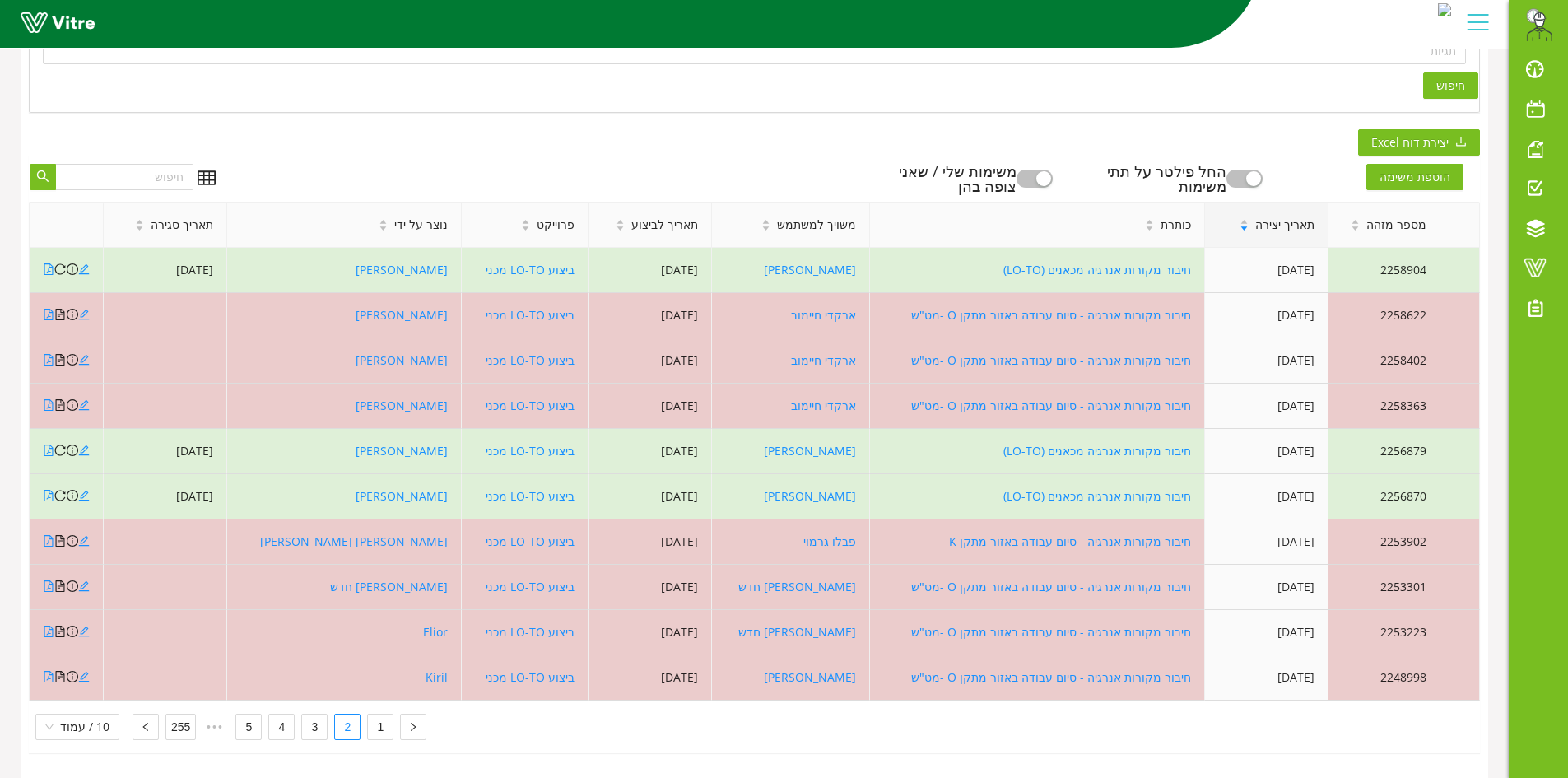
click at [759, 129] on div "פתוחות ללא שיבוץ פתוחות ומצוותות פתוחות מעבר לתאריך יעד הכל המשימות שלי חיפוש מ…" at bounding box center [754, 237] width 1468 height 1081
click at [1535, 274] on span at bounding box center [1535, 268] width 41 height 20
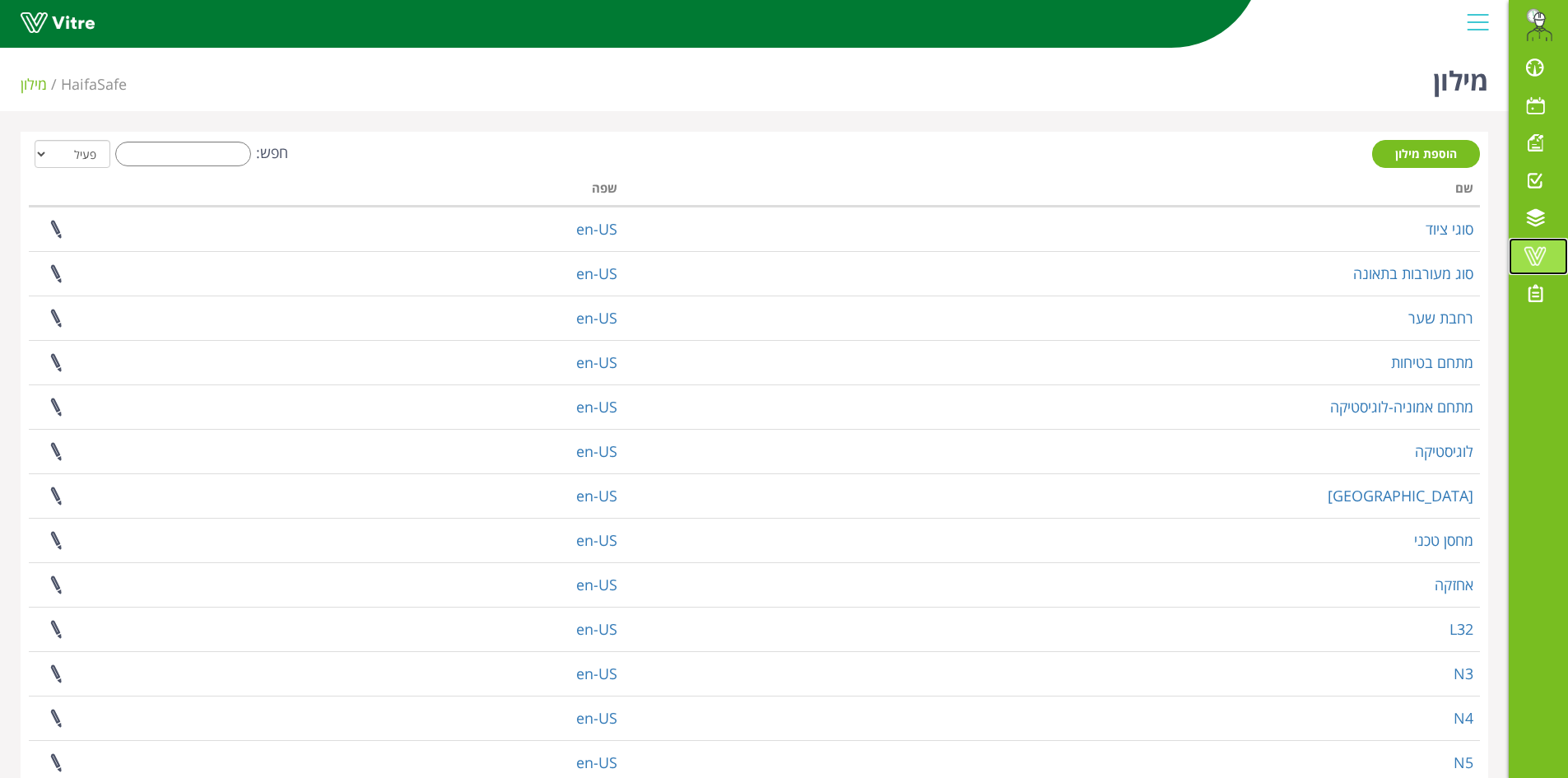
click at [1530, 253] on span at bounding box center [1535, 256] width 41 height 20
